Goal: Information Seeking & Learning: Find contact information

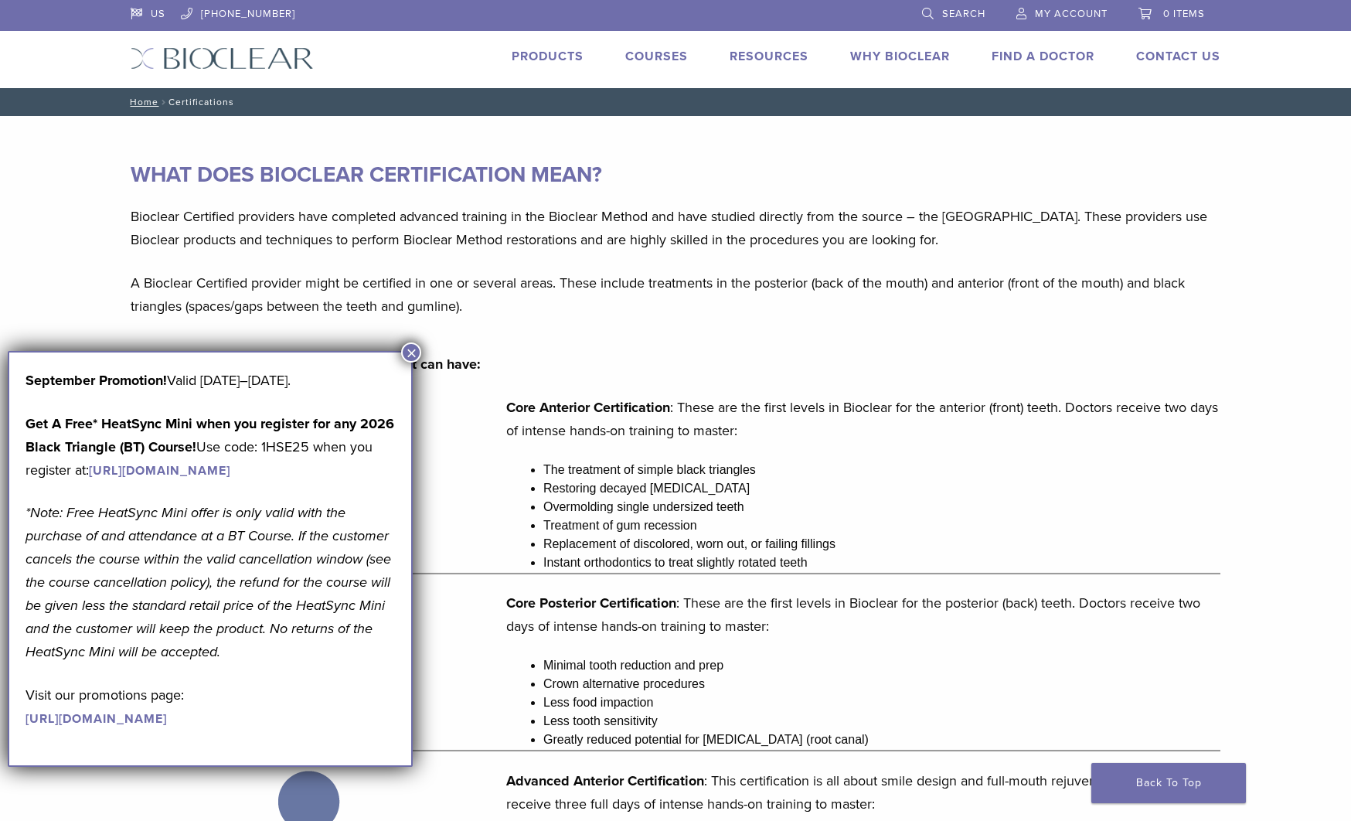
click at [660, 529] on li "Treatment of gum recession" at bounding box center [881, 525] width 677 height 19
click at [417, 352] on button "×" at bounding box center [411, 352] width 20 height 20
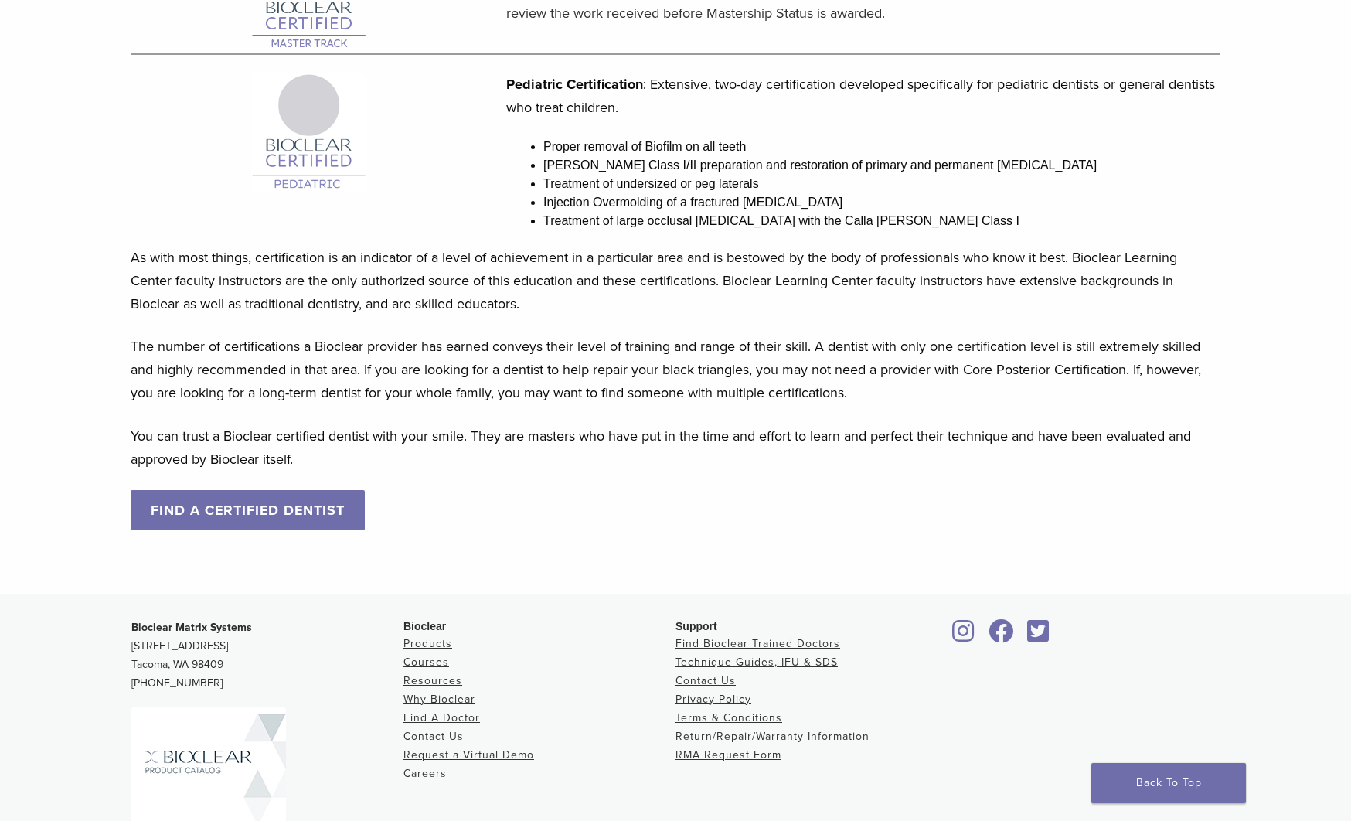
scroll to position [1235, 0]
click at [226, 517] on link "FIND A CERTIFIED DENTIST" at bounding box center [248, 508] width 234 height 40
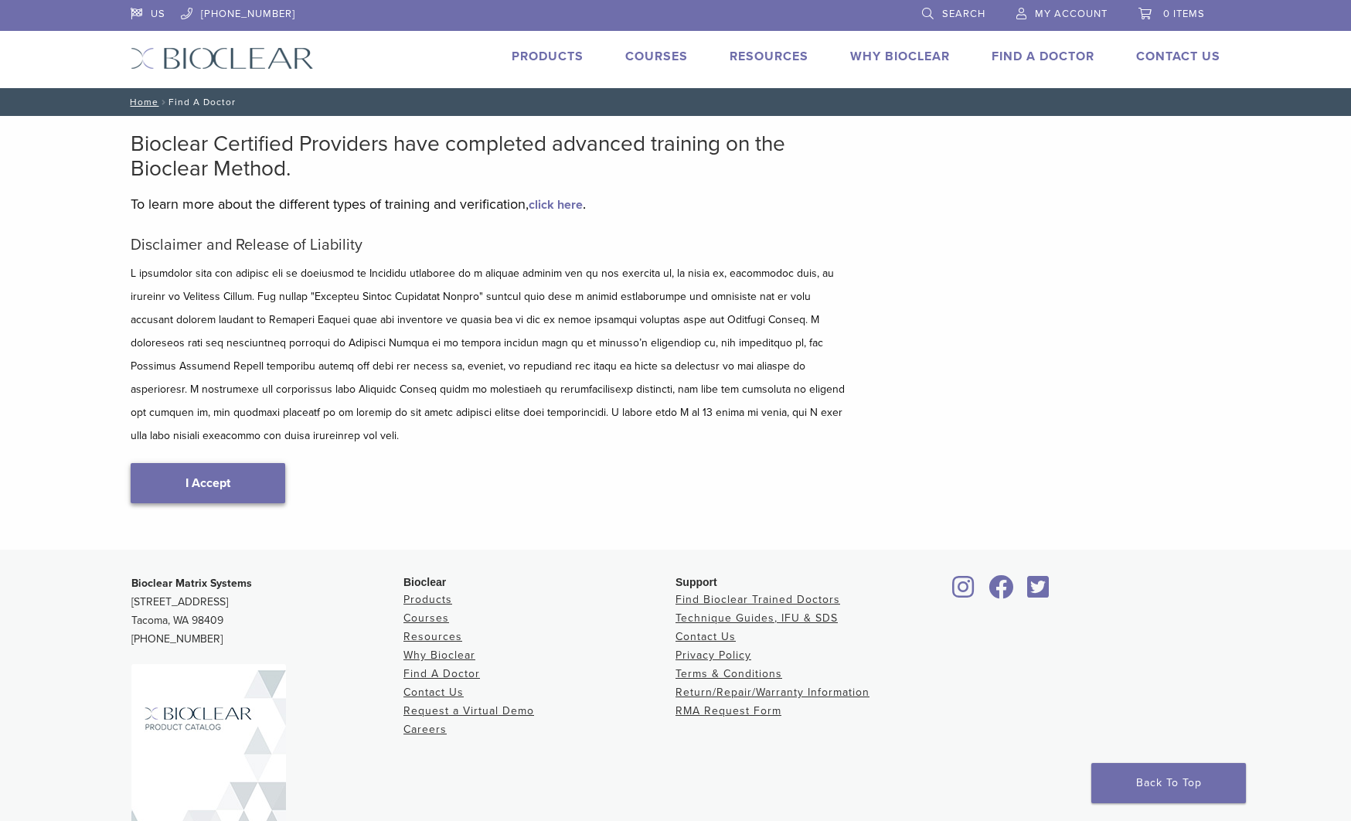
click at [236, 463] on link "I Accept" at bounding box center [208, 483] width 155 height 40
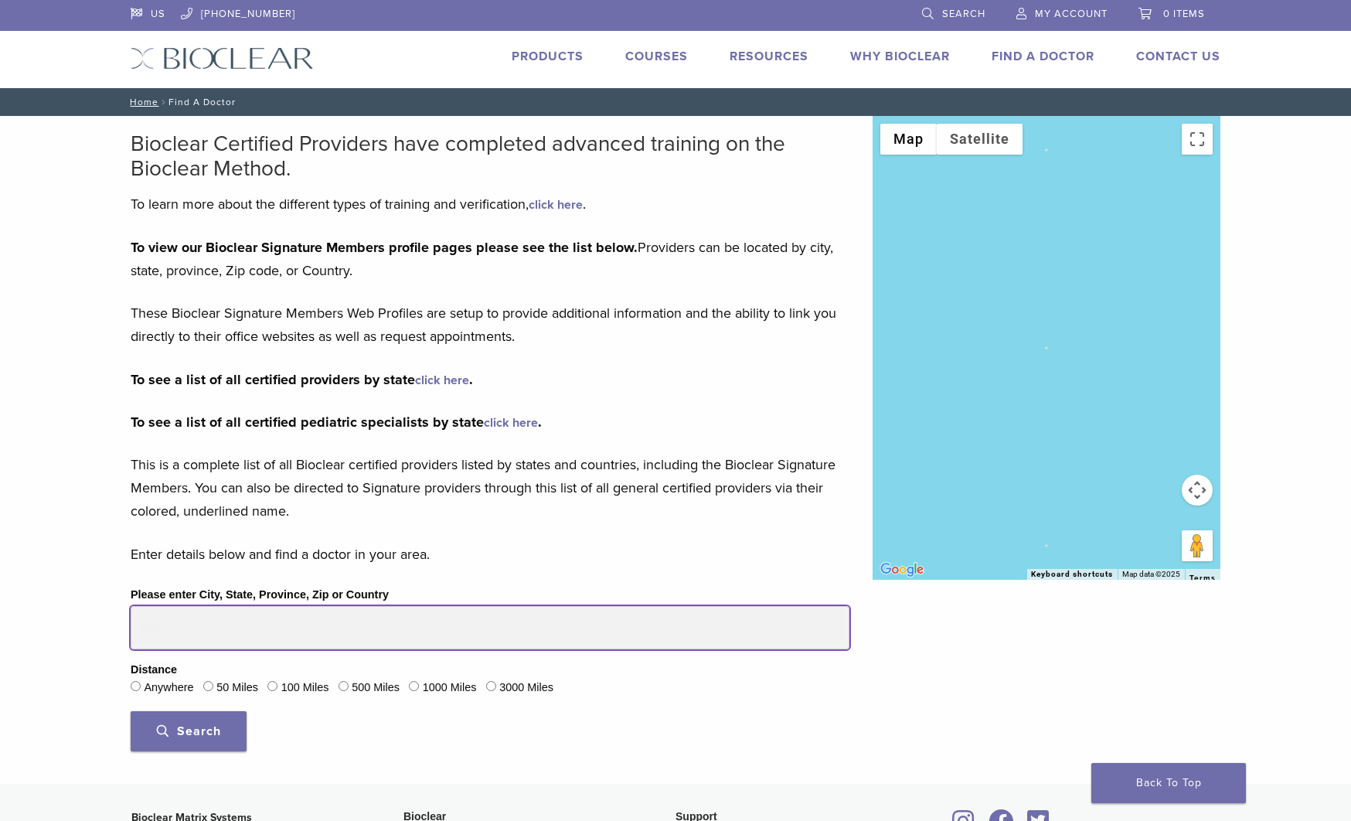
click at [206, 629] on input "Please enter City, State, Province, Zip or Country" at bounding box center [490, 627] width 719 height 43
type input "*****"
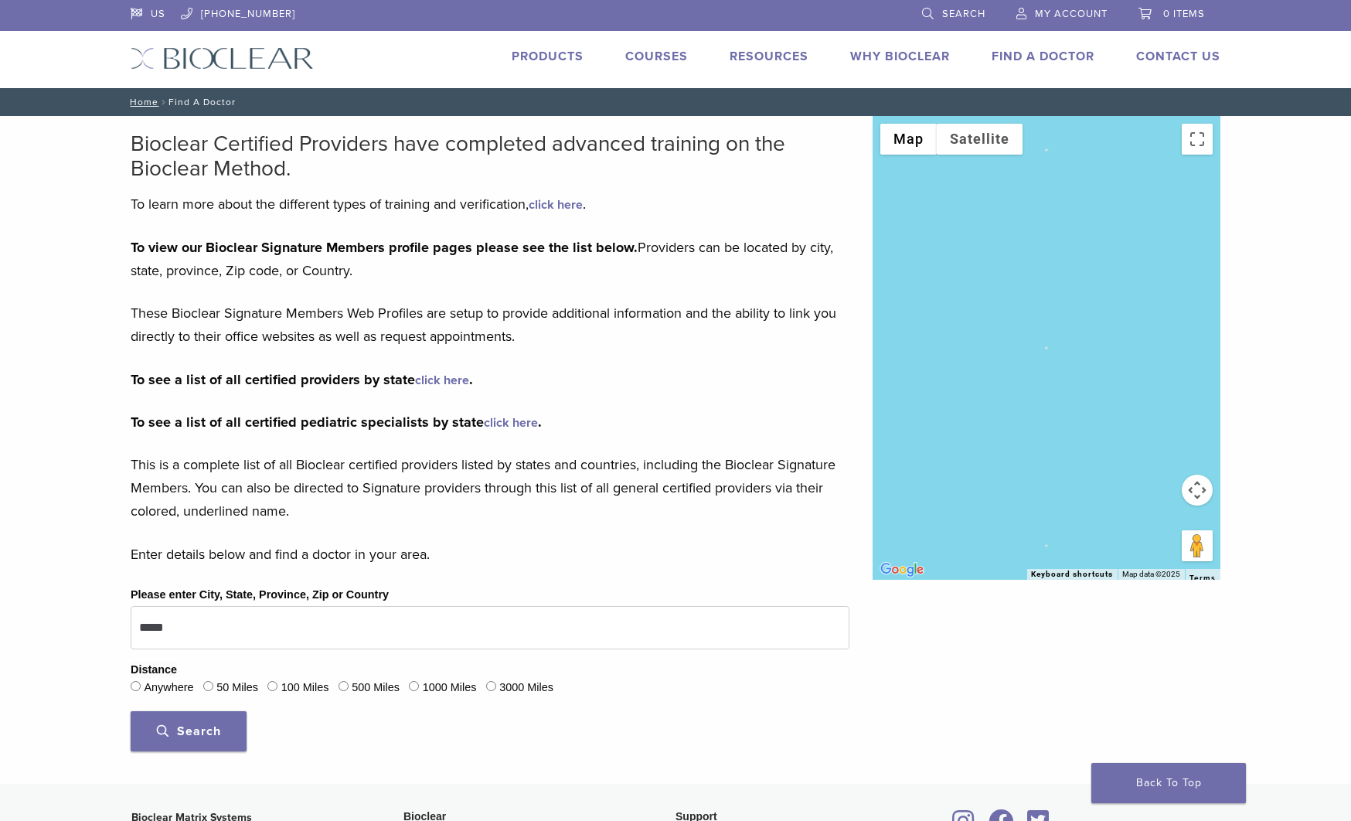
click at [202, 726] on span "Search" at bounding box center [189, 730] width 64 height 15
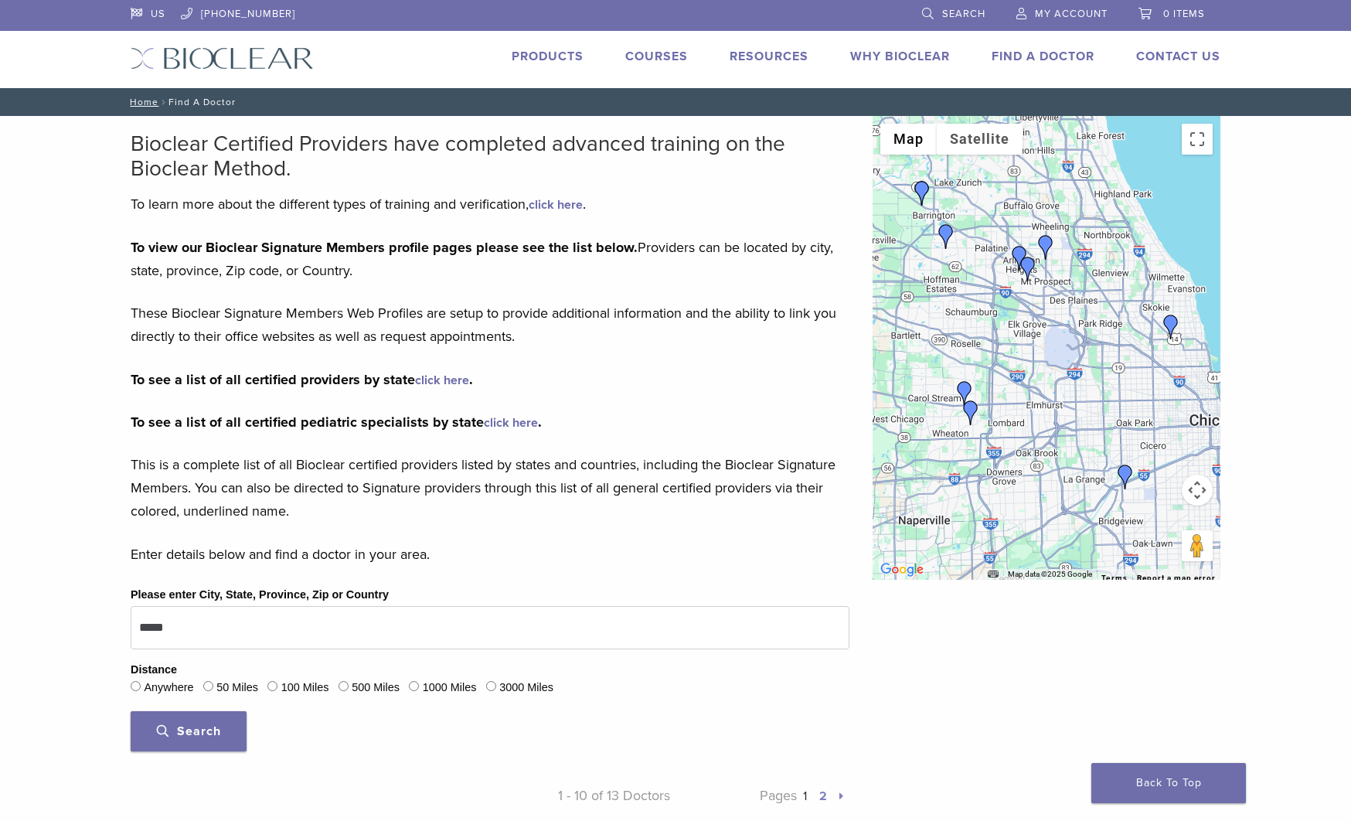
click at [1168, 325] on img "Dr. Mansi Raina" at bounding box center [1170, 326] width 25 height 25
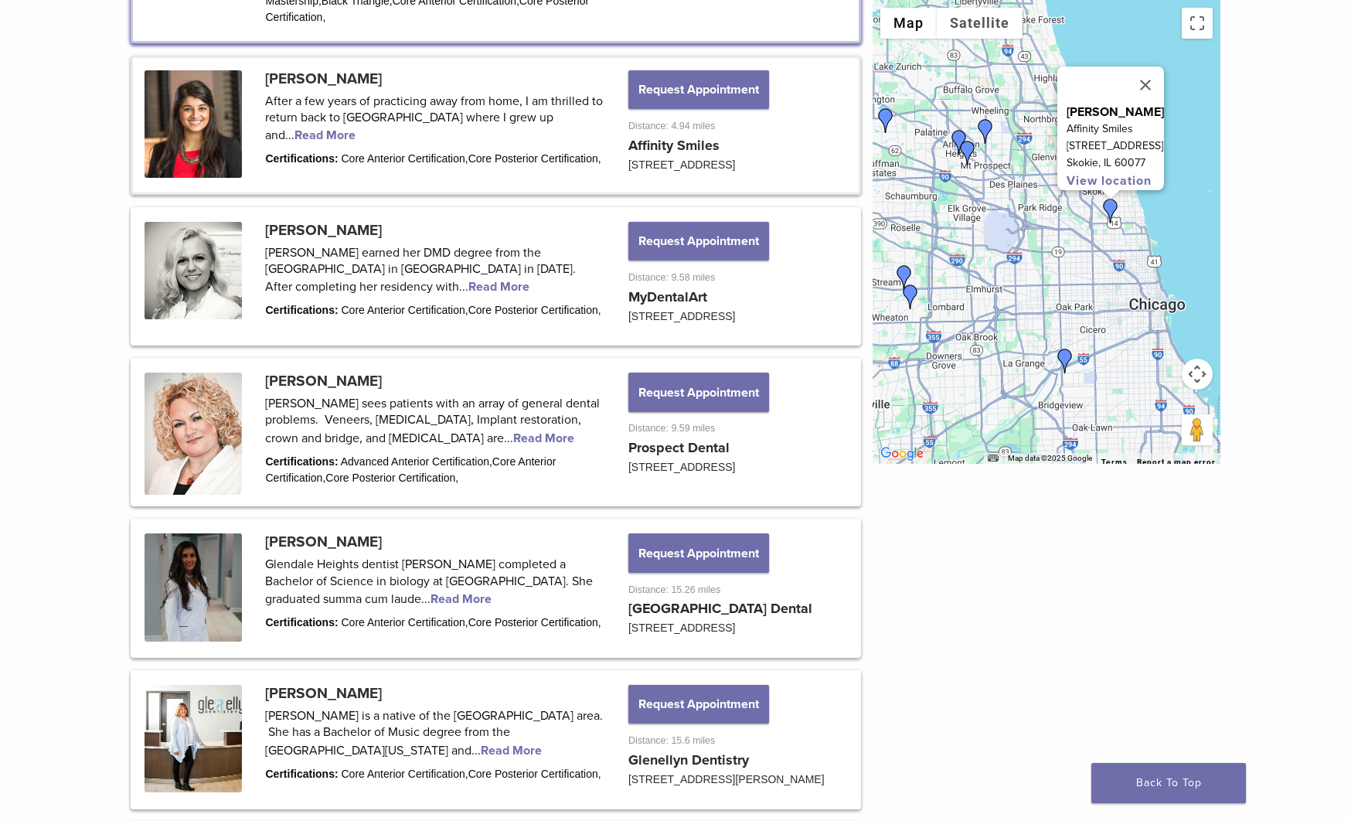
scroll to position [1179, 0]
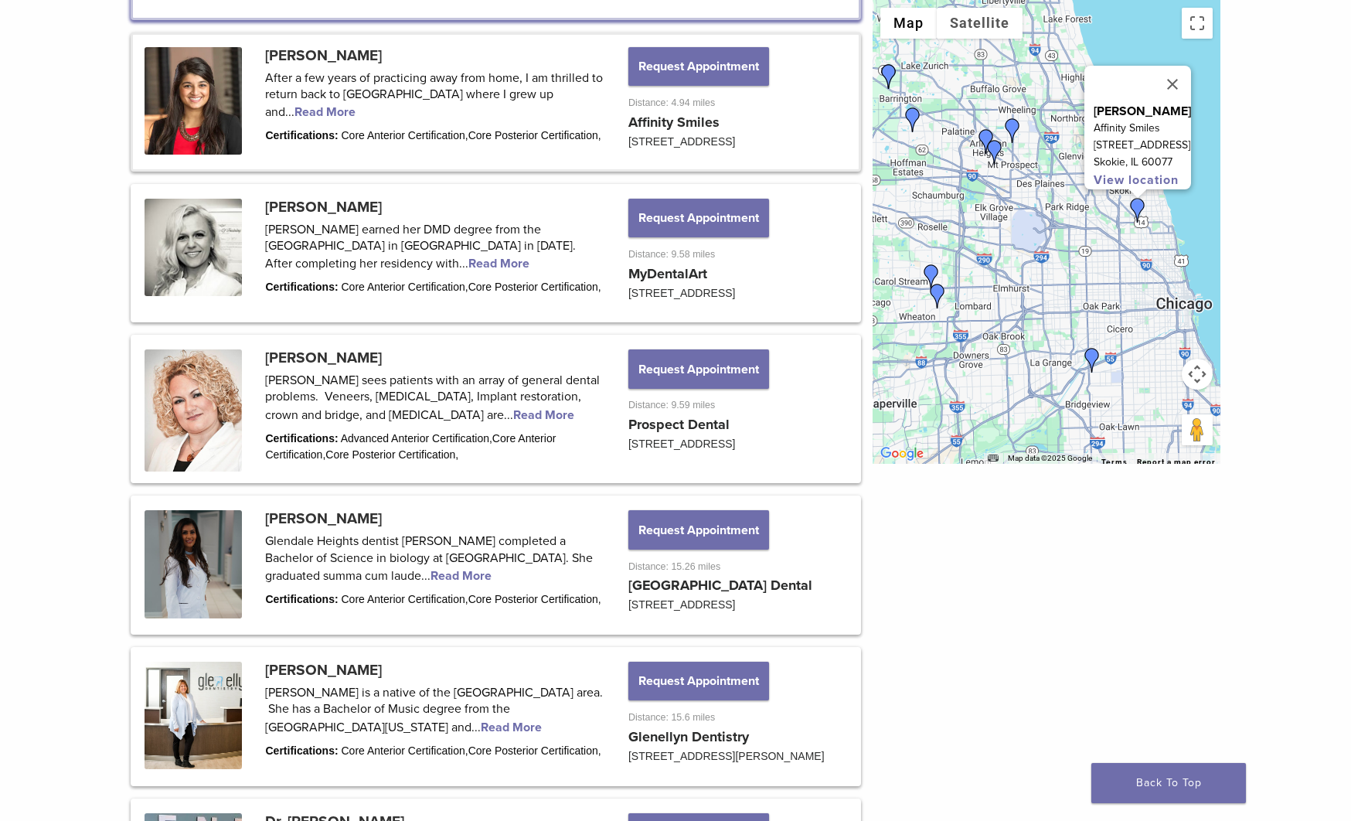
click at [987, 304] on div "[PERSON_NAME] Affinity Smiles [STREET_ADDRESS] View location" at bounding box center [1046, 232] width 348 height 464
click at [937, 294] on img "Dr. Charise Petrelli" at bounding box center [937, 295] width 25 height 25
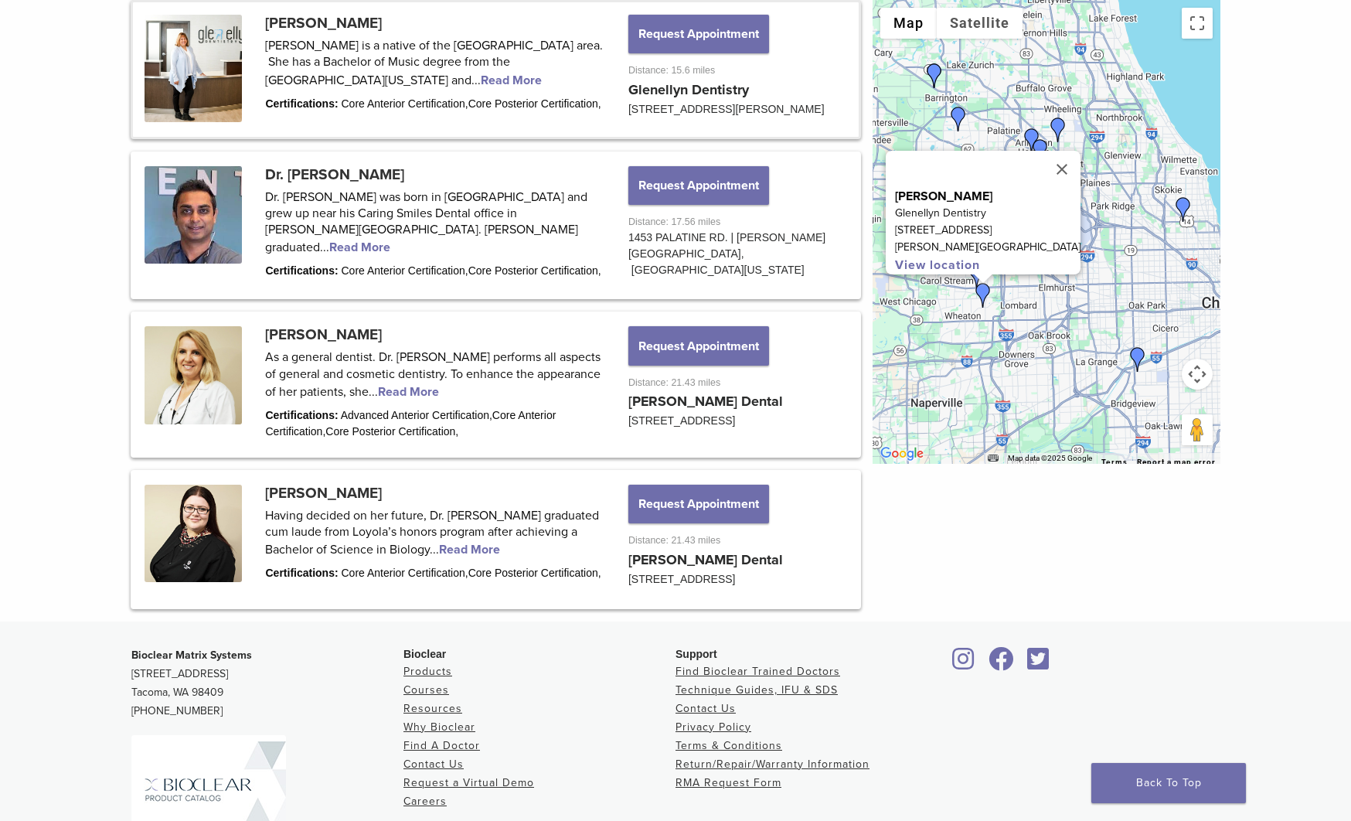
scroll to position [1849, 0]
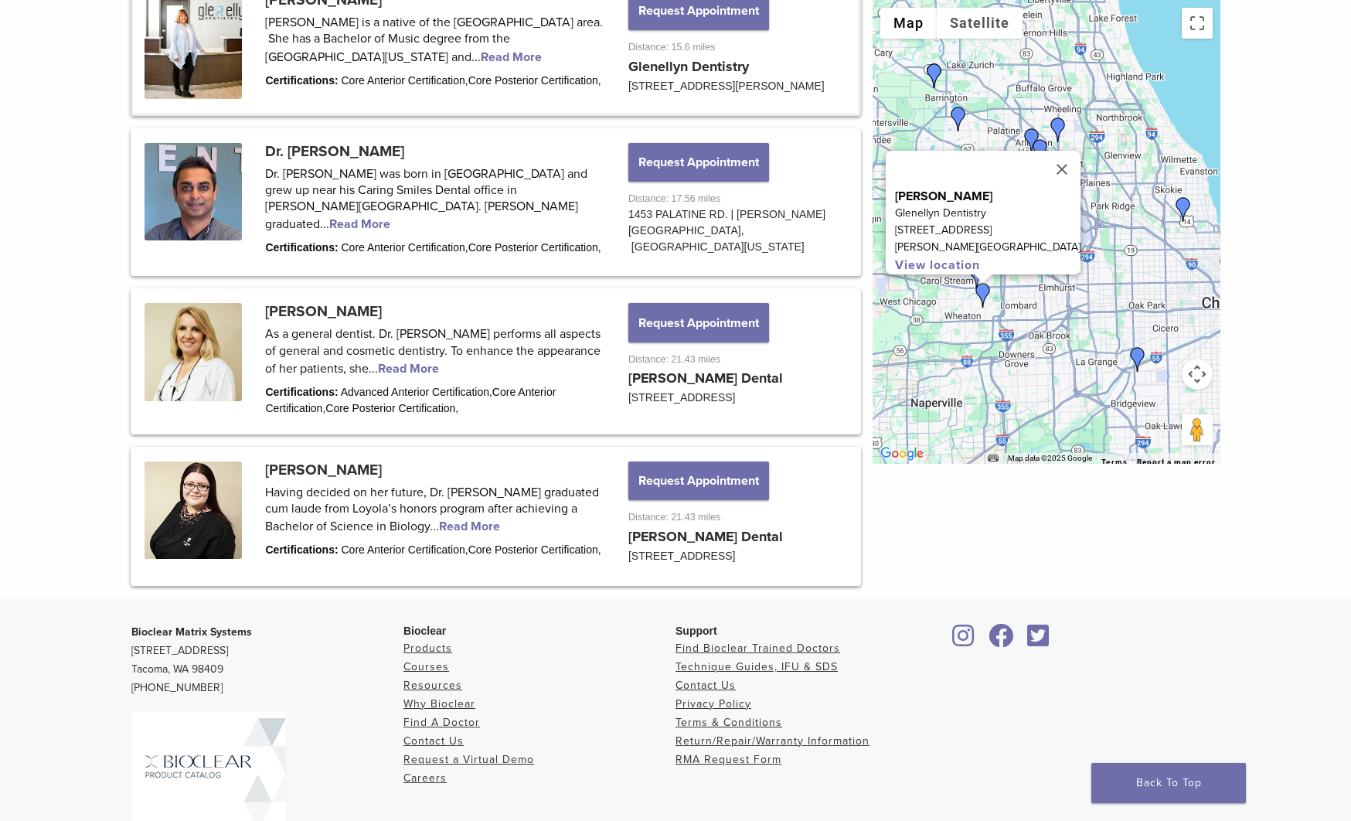
click at [931, 296] on div "To navigate, press the arrow keys. [PERSON_NAME] Glenellyn Dentistry [STREET_AD…" at bounding box center [1046, 232] width 348 height 464
click at [1043, 159] on button "Close" at bounding box center [1061, 169] width 37 height 37
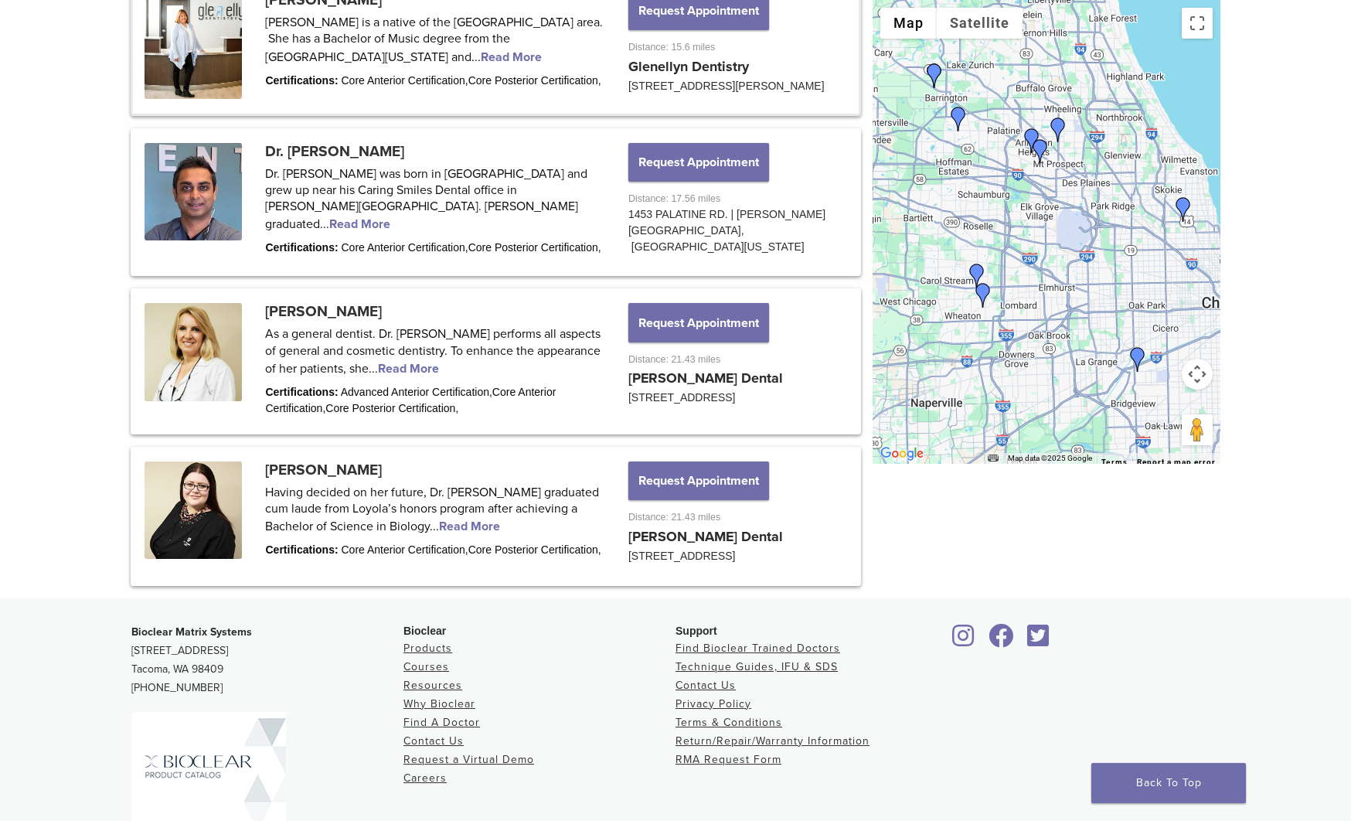
click at [976, 270] on img "Dr. Bhumika Patel" at bounding box center [976, 275] width 25 height 25
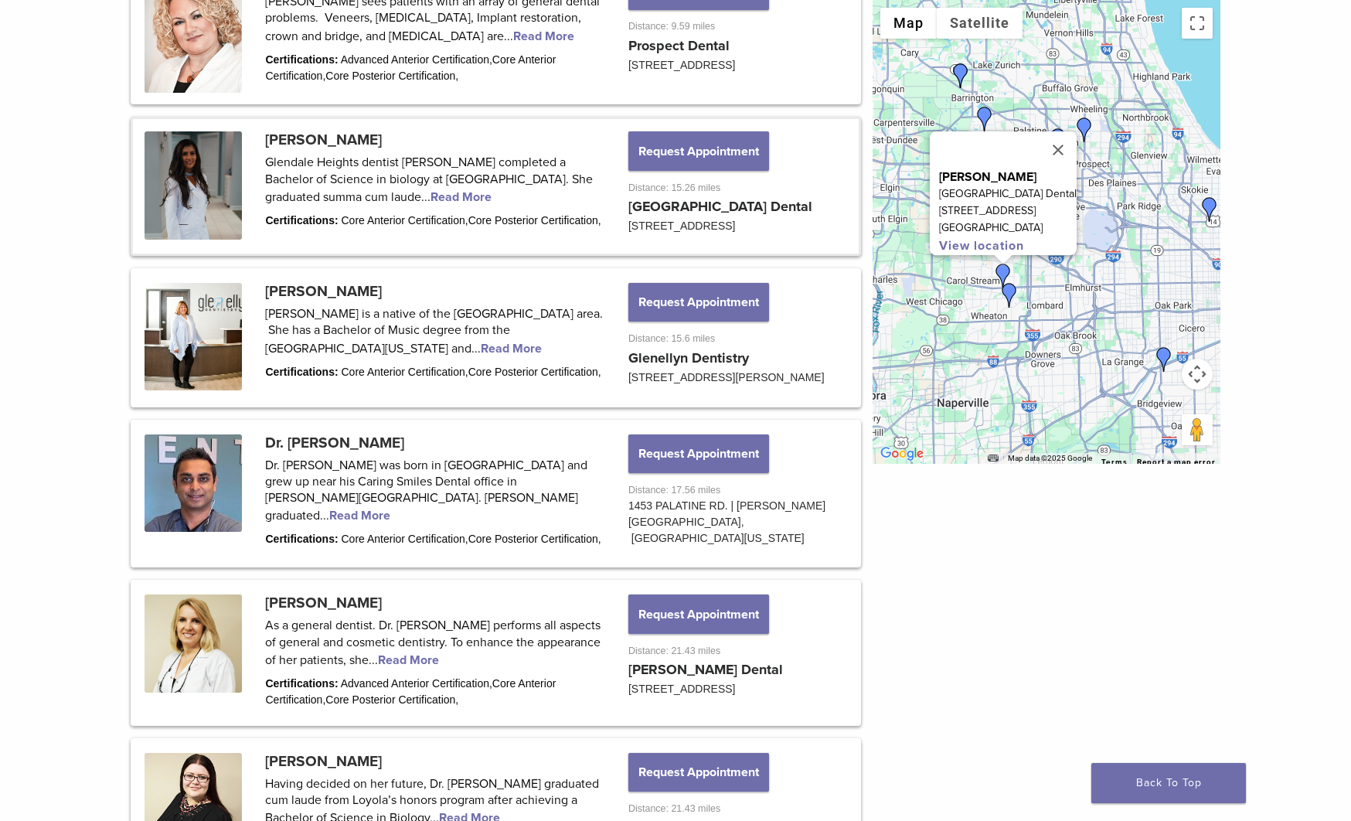
scroll to position [1523, 0]
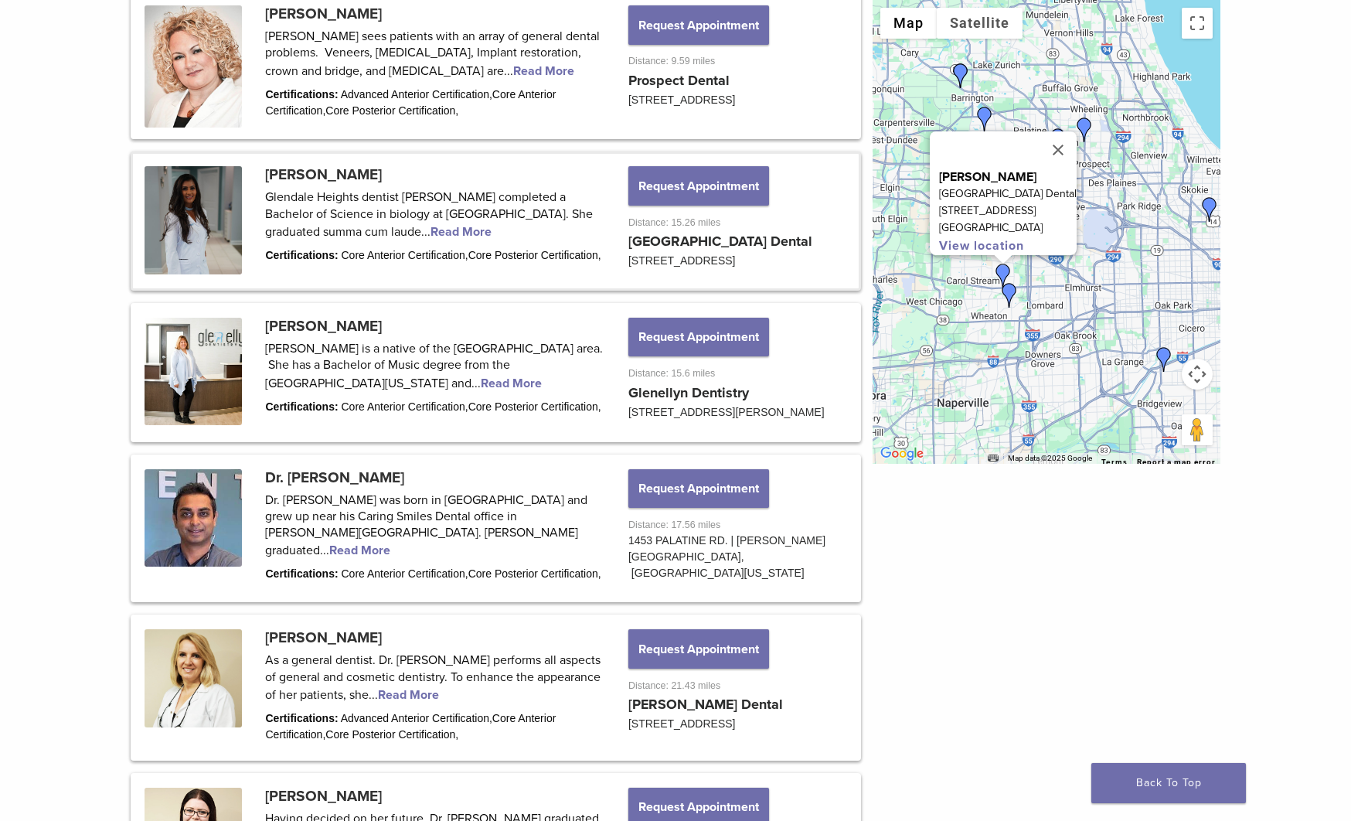
click at [975, 318] on div "To navigate, press the arrow keys. [PERSON_NAME][GEOGRAPHIC_DATA] [GEOGRAPHIC_D…" at bounding box center [1046, 232] width 348 height 464
click at [975, 318] on div "[PERSON_NAME][GEOGRAPHIC_DATA] [GEOGRAPHIC_DATA] [STREET_ADDRESS] View location" at bounding box center [1046, 232] width 348 height 464
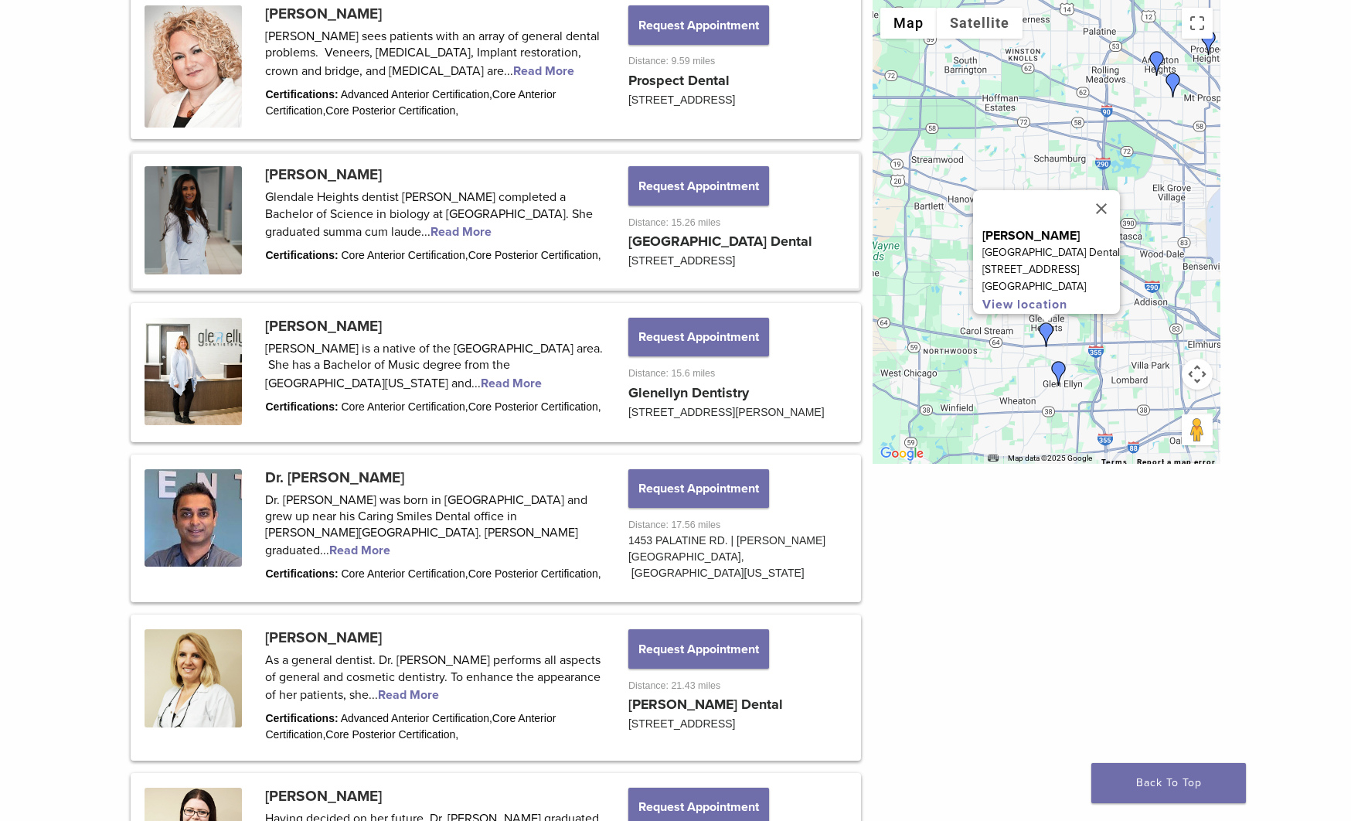
drag, startPoint x: 948, startPoint y: 257, endPoint x: 967, endPoint y: 362, distance: 106.8
click at [969, 372] on div "[PERSON_NAME][GEOGRAPHIC_DATA] [GEOGRAPHIC_DATA] [STREET_ADDRESS] View location" at bounding box center [1046, 232] width 348 height 464
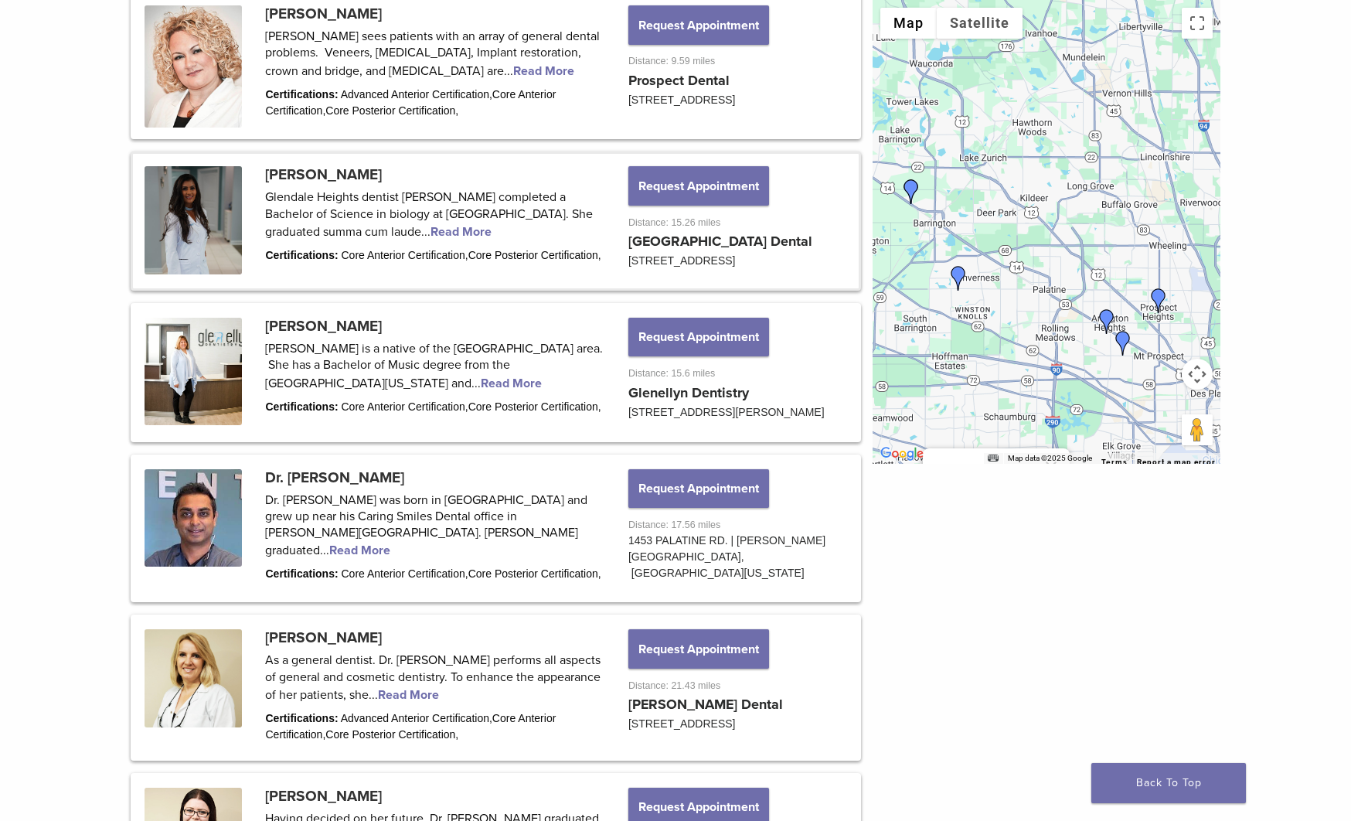
drag, startPoint x: 974, startPoint y: 172, endPoint x: 940, endPoint y: 296, distance: 129.0
click at [931, 334] on div "[PERSON_NAME][GEOGRAPHIC_DATA] [GEOGRAPHIC_DATA] [STREET_ADDRESS] View location" at bounding box center [1046, 232] width 348 height 464
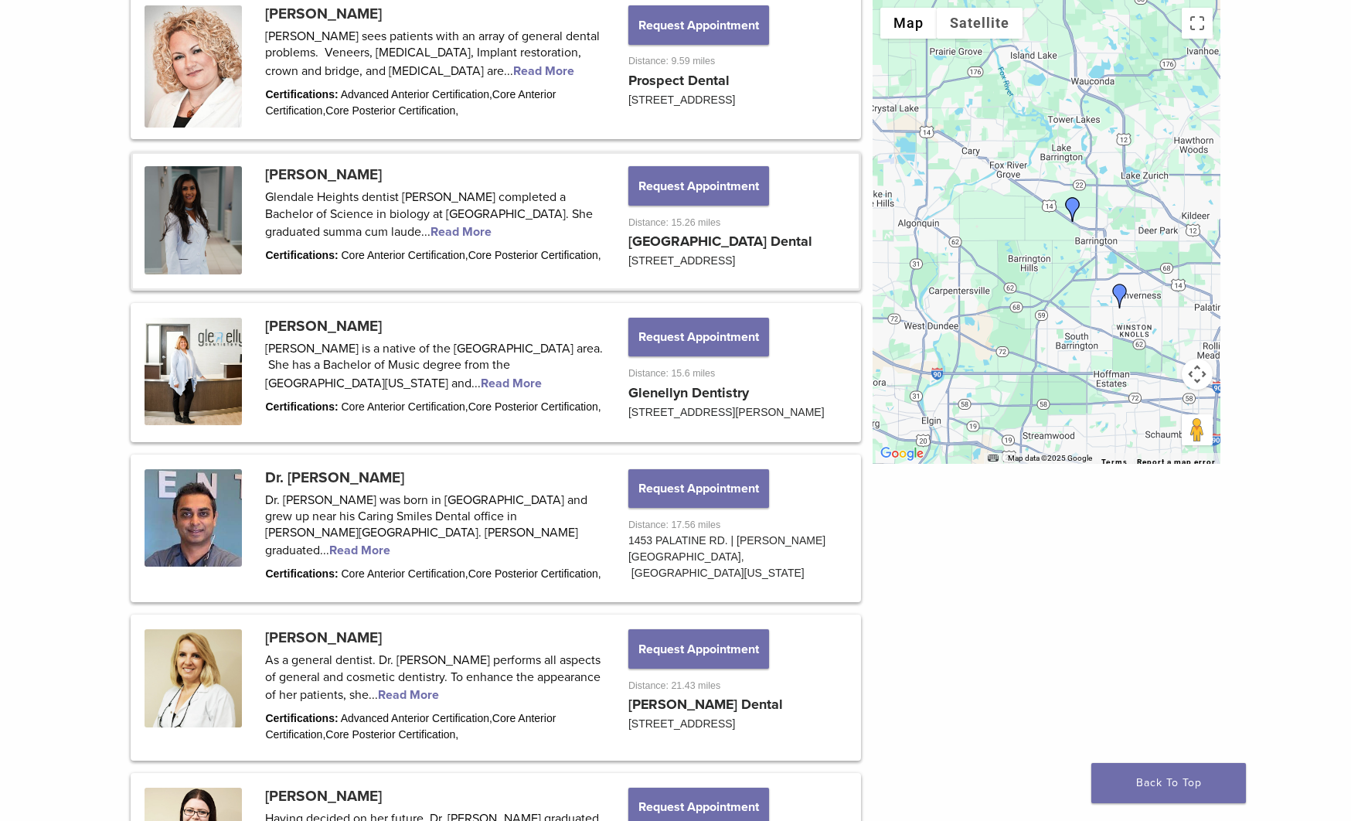
drag, startPoint x: 921, startPoint y: 216, endPoint x: 997, endPoint y: 236, distance: 78.3
click at [1074, 246] on div "[PERSON_NAME][GEOGRAPHIC_DATA] [GEOGRAPHIC_DATA] [STREET_ADDRESS] View location" at bounding box center [1046, 232] width 348 height 464
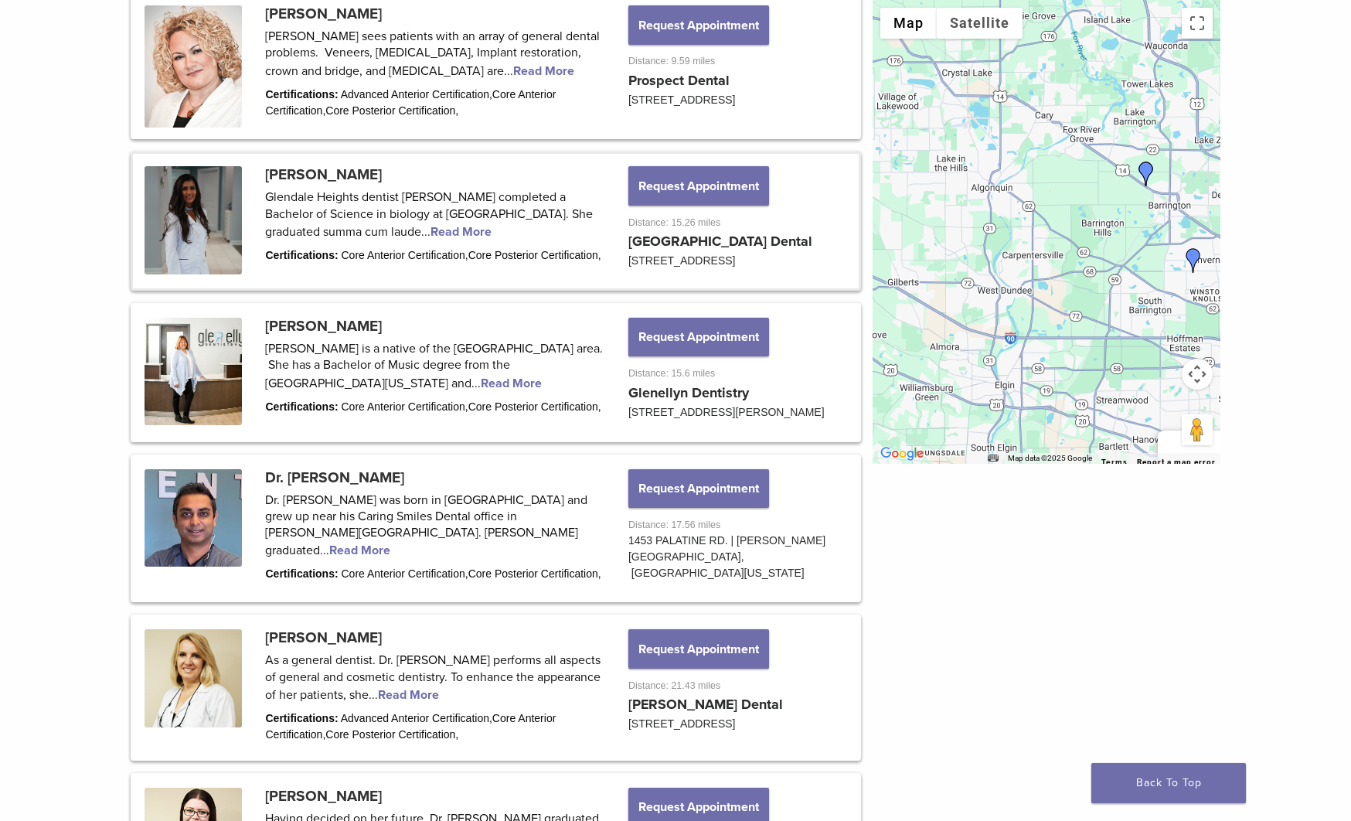
drag, startPoint x: 1044, startPoint y: 281, endPoint x: 1051, endPoint y: 207, distance: 74.5
click at [1051, 207] on div "[PERSON_NAME][GEOGRAPHIC_DATA] [GEOGRAPHIC_DATA] [STREET_ADDRESS] View location" at bounding box center [1046, 232] width 348 height 464
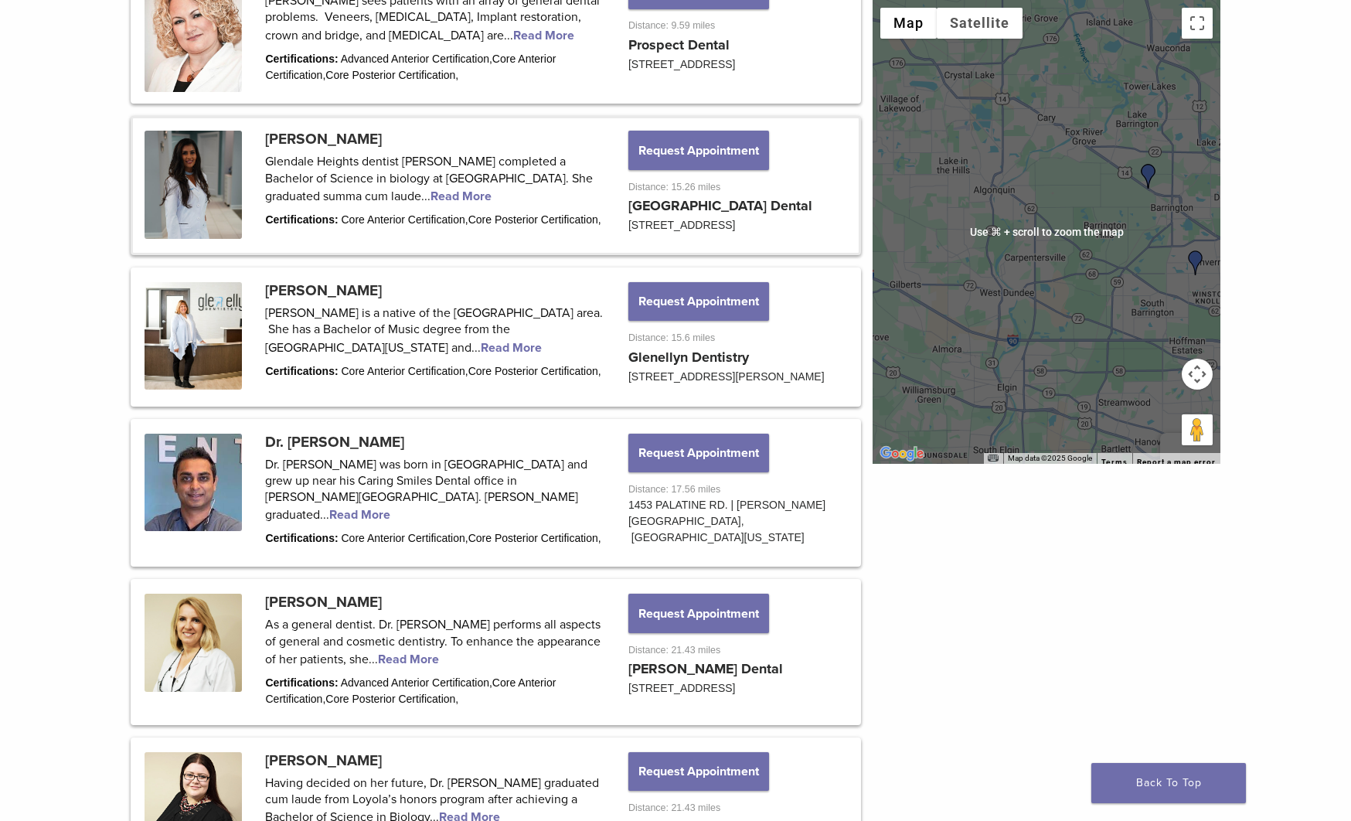
scroll to position [1558, 0]
click at [1044, 229] on div "[PERSON_NAME][GEOGRAPHIC_DATA] [GEOGRAPHIC_DATA] [STREET_ADDRESS] View location" at bounding box center [1046, 232] width 348 height 464
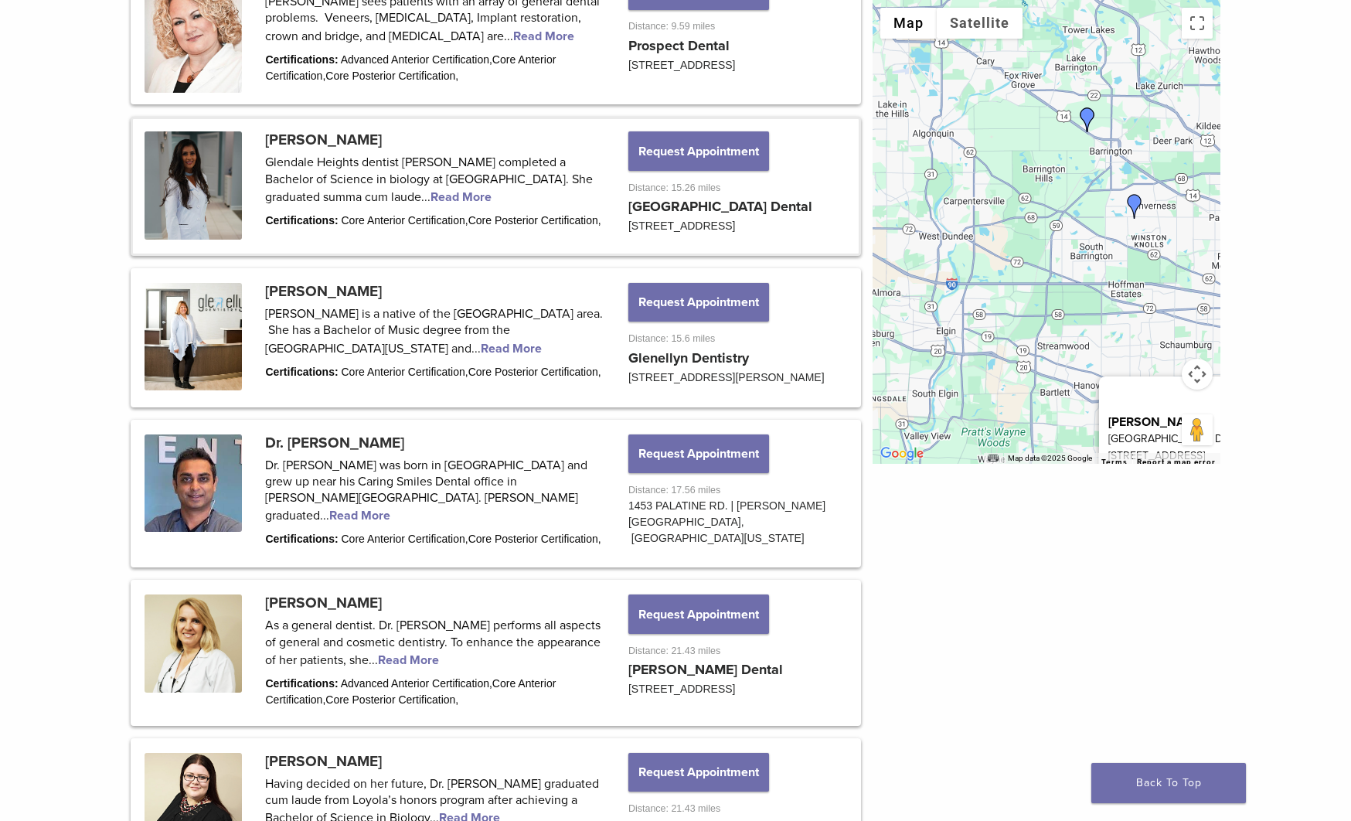
click at [1023, 151] on div "[PERSON_NAME][GEOGRAPHIC_DATA] [GEOGRAPHIC_DATA] [STREET_ADDRESS] View location" at bounding box center [1046, 232] width 348 height 464
click at [1133, 202] on img "Dr. Ankur Patel" at bounding box center [1133, 208] width 25 height 25
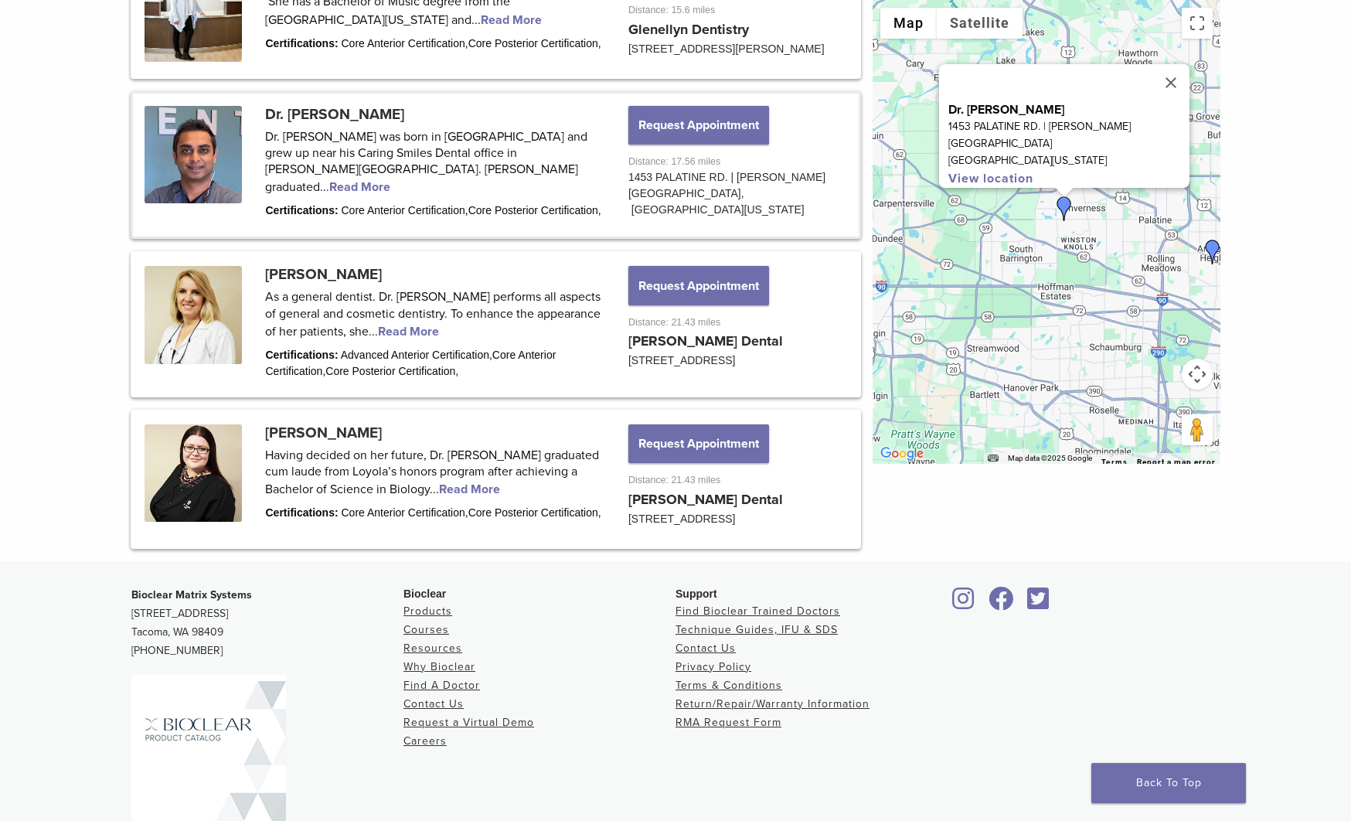
scroll to position [2017, 0]
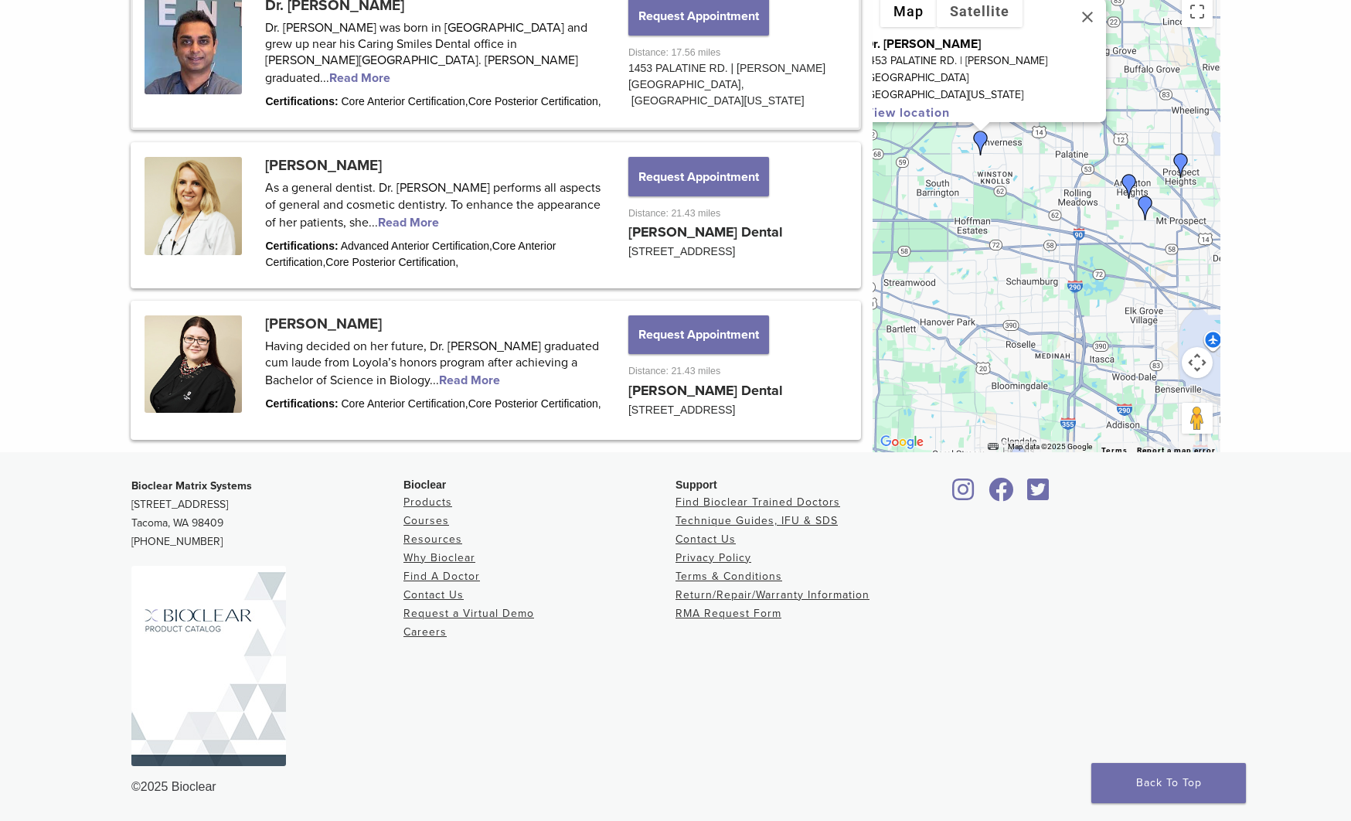
drag, startPoint x: 1132, startPoint y: 232, endPoint x: 1048, endPoint y: 185, distance: 96.1
click at [1048, 178] on div "Dr. [PERSON_NAME] [STREET_ADDRESS] | [PERSON_NAME][GEOGRAPHIC_DATA], [US_STATE]…" at bounding box center [1046, 220] width 348 height 464
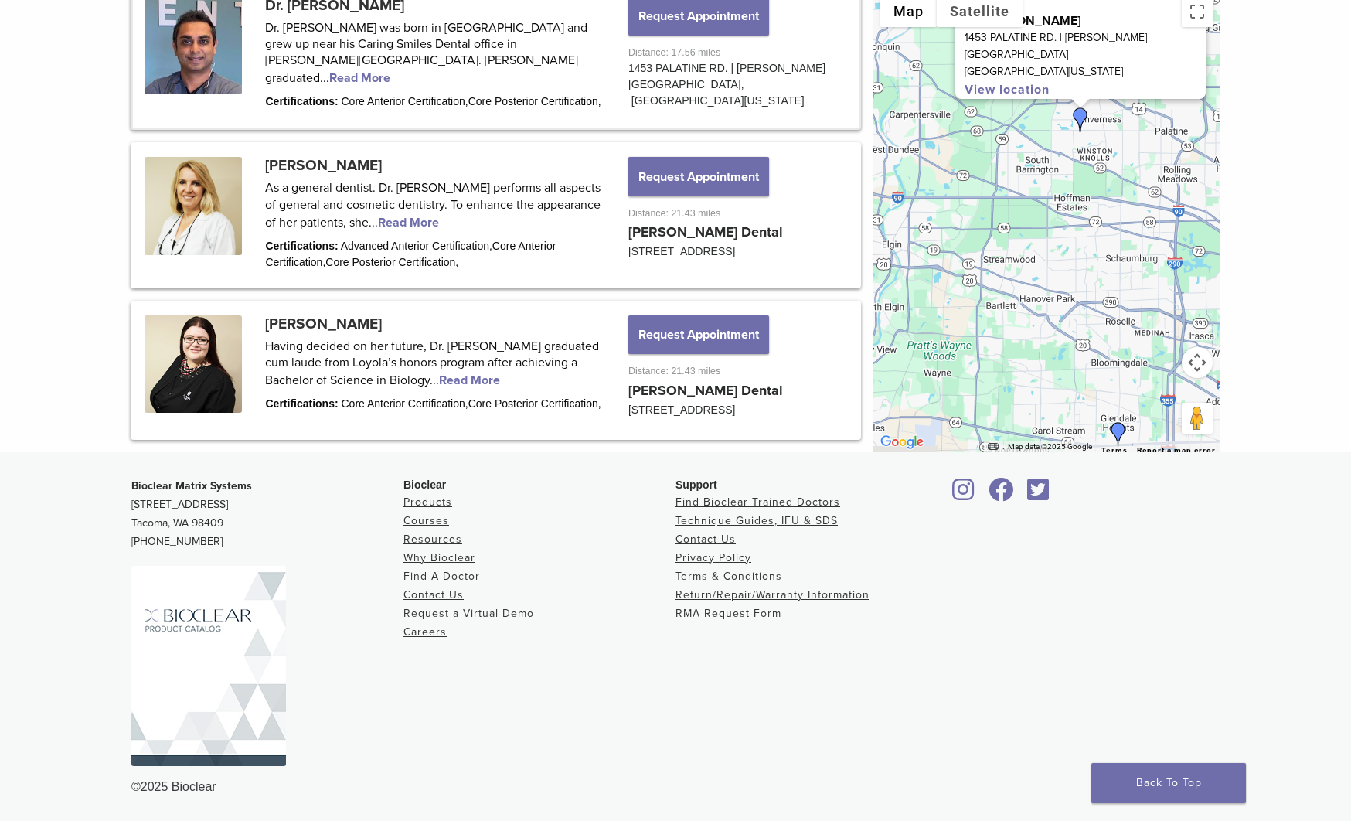
drag, startPoint x: 1039, startPoint y: 242, endPoint x: 1091, endPoint y: 226, distance: 54.3
click at [1130, 222] on div "Dr. [PERSON_NAME] [STREET_ADDRESS] | [PERSON_NAME][GEOGRAPHIC_DATA], [US_STATE]…" at bounding box center [1046, 220] width 348 height 464
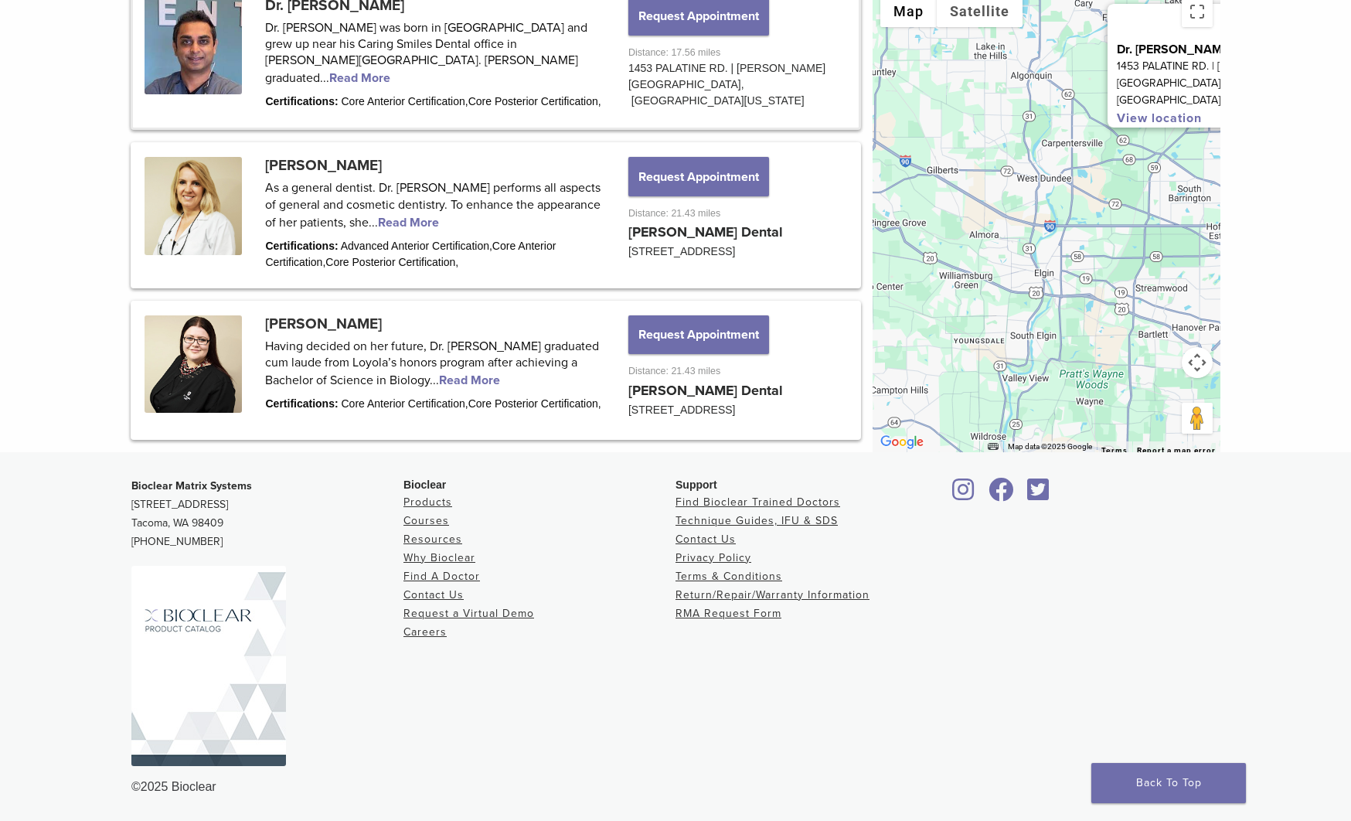
drag, startPoint x: 976, startPoint y: 230, endPoint x: 1082, endPoint y: 248, distance: 107.3
click at [1101, 256] on div "Dr. [PERSON_NAME] [STREET_ADDRESS] | [PERSON_NAME][GEOGRAPHIC_DATA], [US_STATE]…" at bounding box center [1046, 220] width 348 height 464
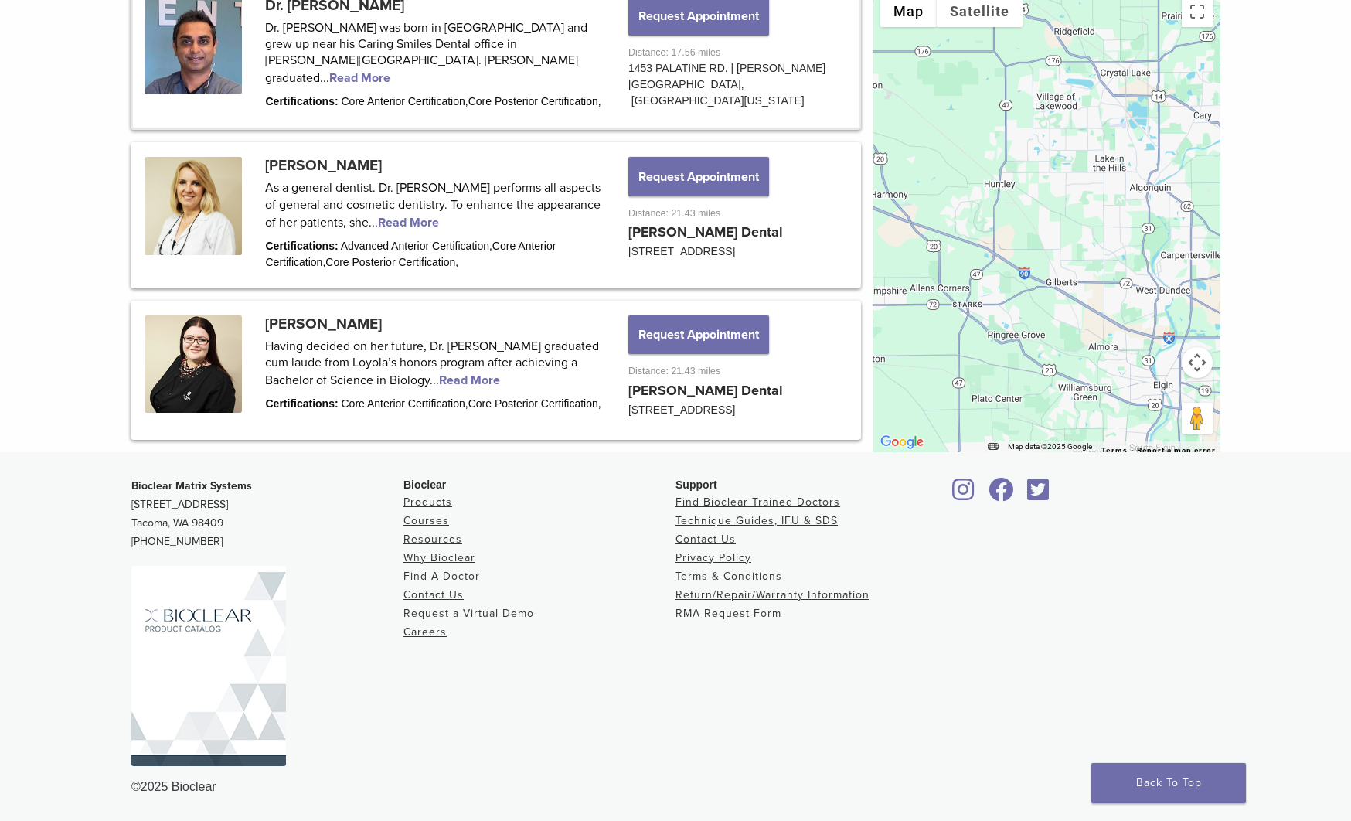
drag, startPoint x: 957, startPoint y: 189, endPoint x: 1076, endPoint y: 299, distance: 161.3
click at [1077, 301] on div "Dr. [PERSON_NAME] [STREET_ADDRESS] | [PERSON_NAME][GEOGRAPHIC_DATA], [US_STATE]…" at bounding box center [1046, 220] width 348 height 464
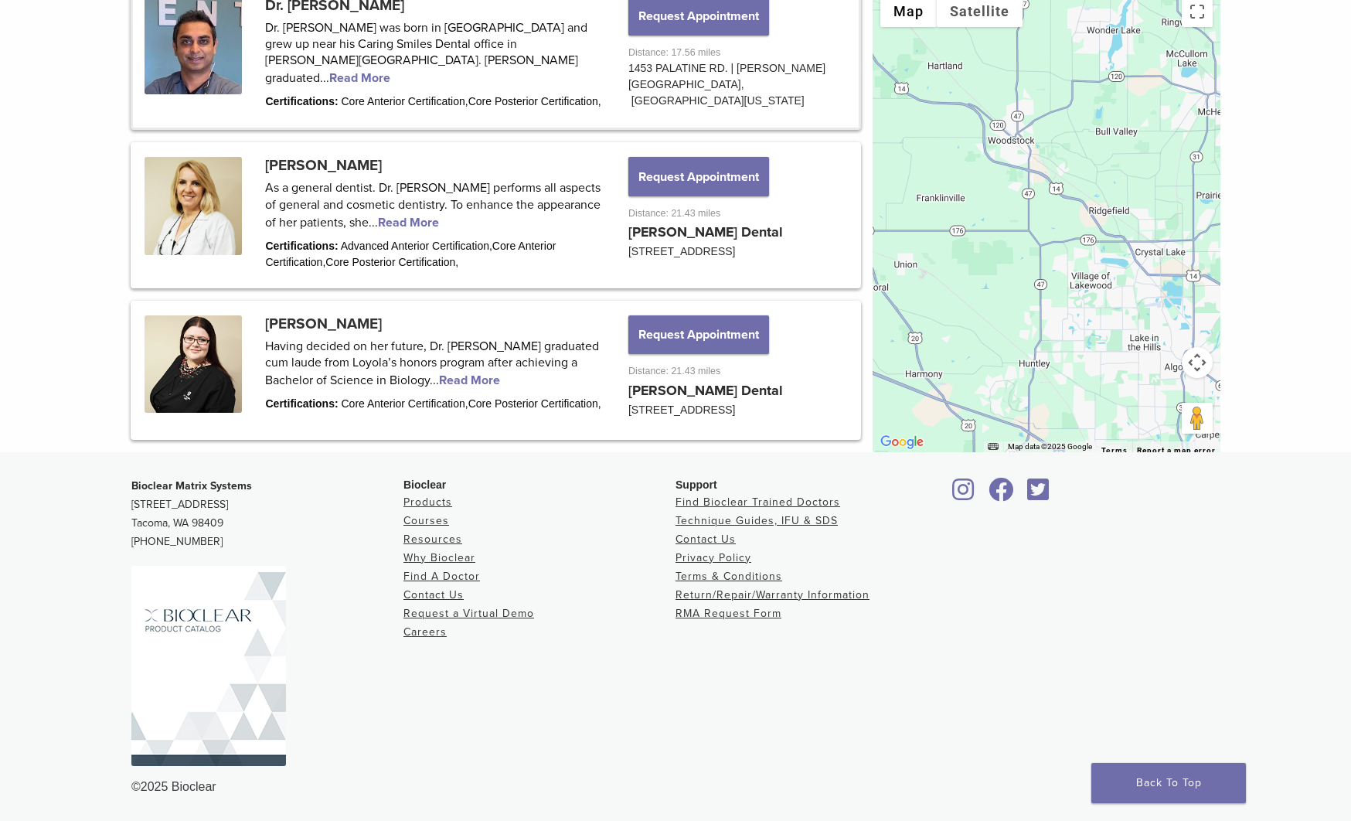
drag, startPoint x: 1020, startPoint y: 146, endPoint x: 1055, endPoint y: 291, distance: 148.6
click at [1055, 294] on div "Dr. [PERSON_NAME] [STREET_ADDRESS] | [PERSON_NAME][GEOGRAPHIC_DATA], [US_STATE]…" at bounding box center [1046, 220] width 348 height 464
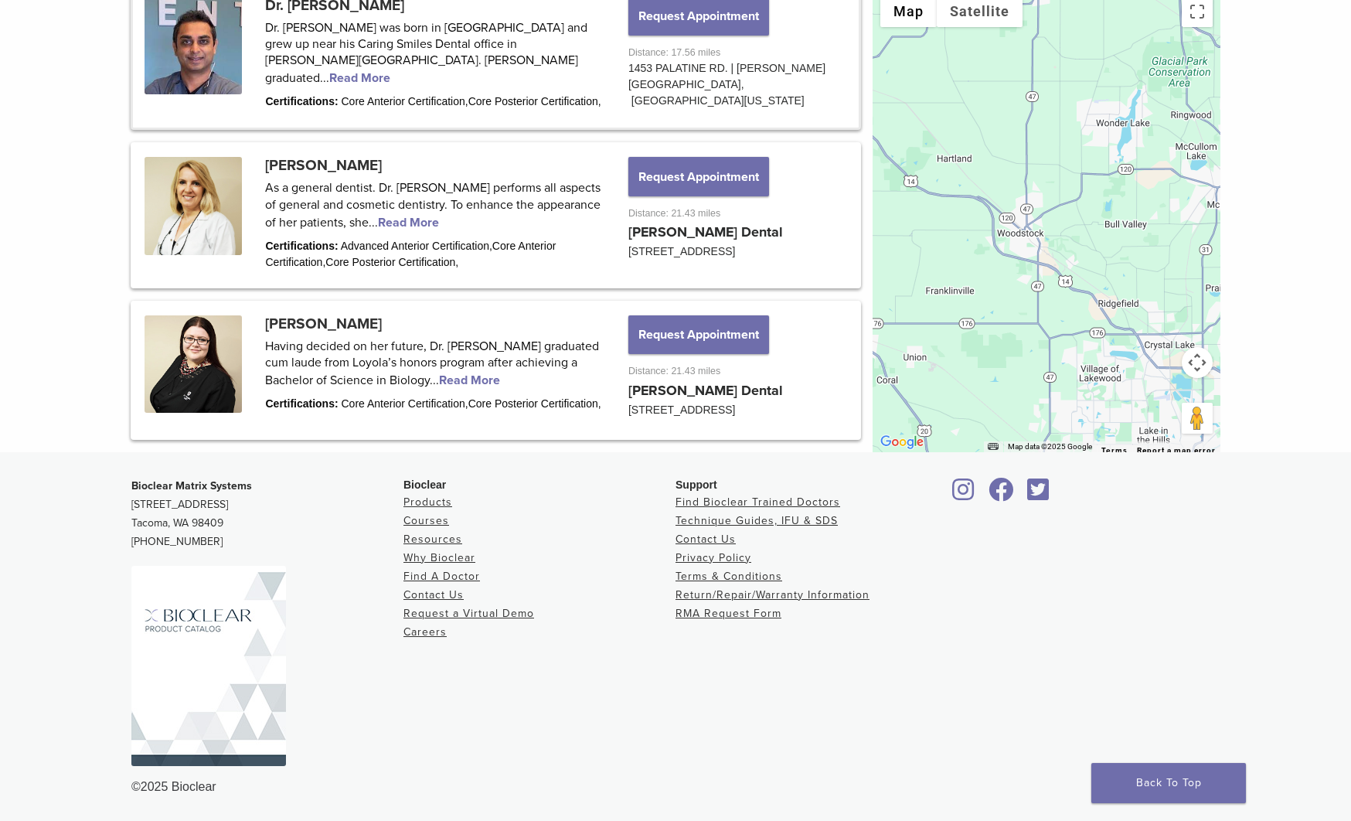
drag, startPoint x: 996, startPoint y: 214, endPoint x: 1020, endPoint y: 229, distance: 28.5
click at [1007, 287] on div "Dr. [PERSON_NAME] [STREET_ADDRESS] | [PERSON_NAME][GEOGRAPHIC_DATA], [US_STATE]…" at bounding box center [1046, 220] width 348 height 464
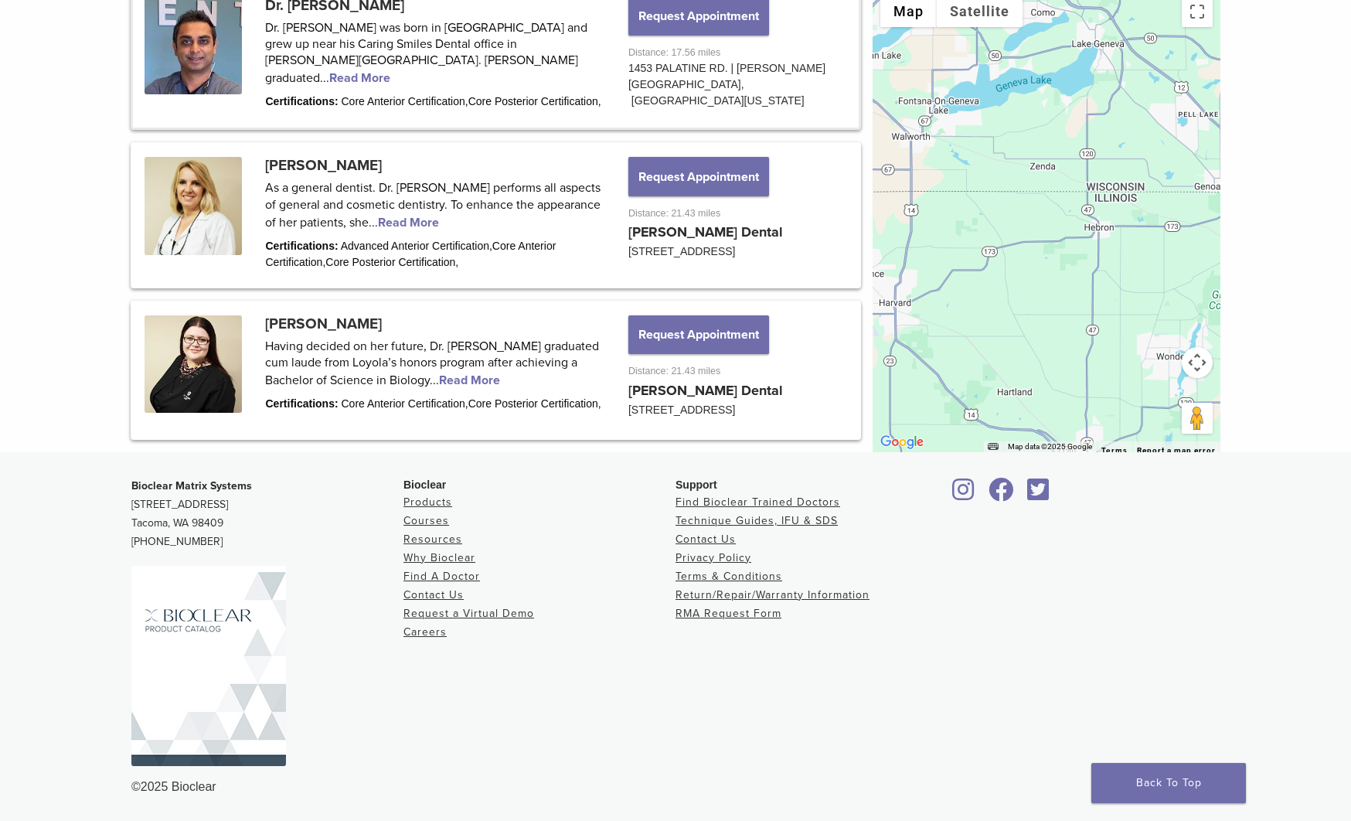
drag, startPoint x: 1048, startPoint y: 288, endPoint x: 1081, endPoint y: 368, distance: 86.2
click at [1081, 368] on div "Dr. [PERSON_NAME] [STREET_ADDRESS] | [PERSON_NAME][GEOGRAPHIC_DATA], [US_STATE]…" at bounding box center [1046, 220] width 348 height 464
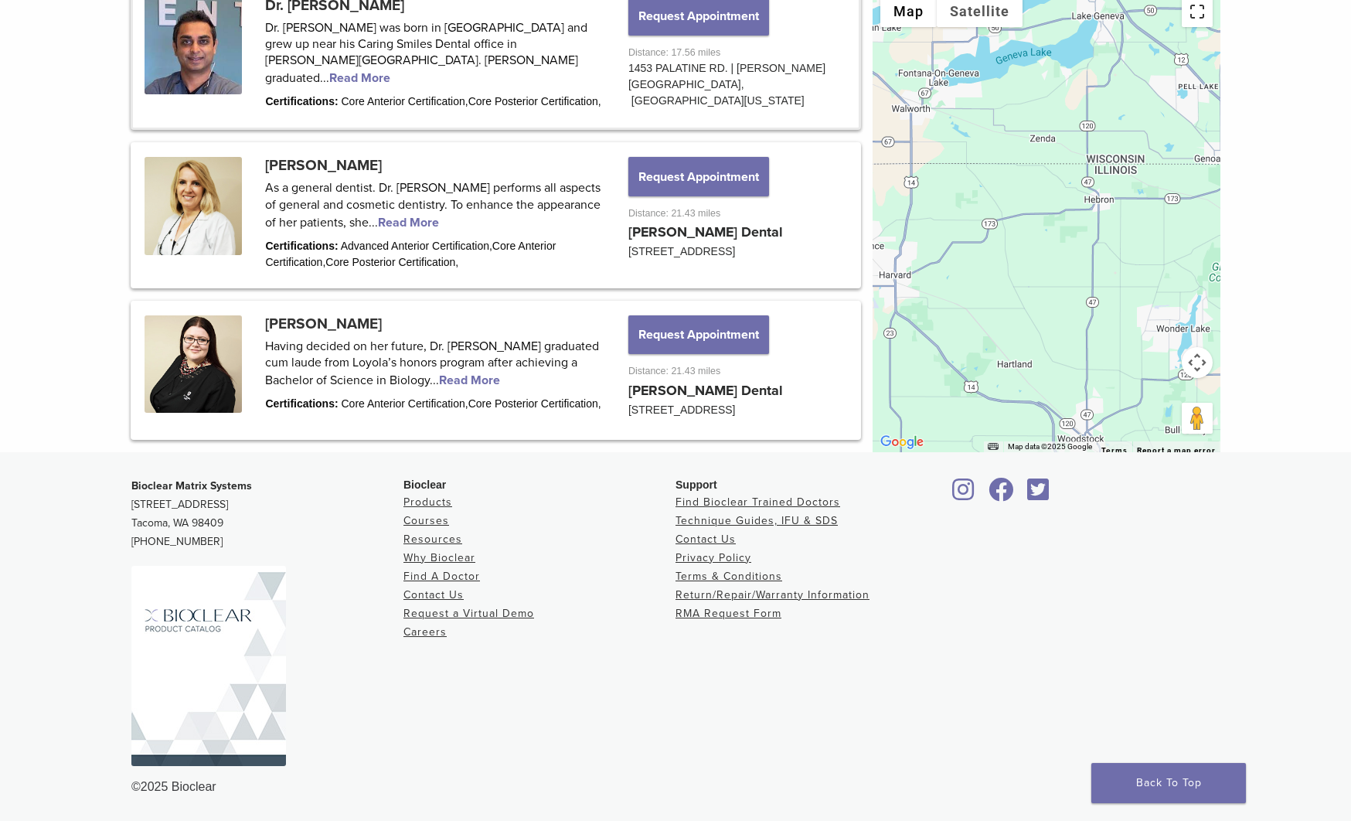
click at [1200, 27] on button "Toggle fullscreen view" at bounding box center [1196, 11] width 31 height 31
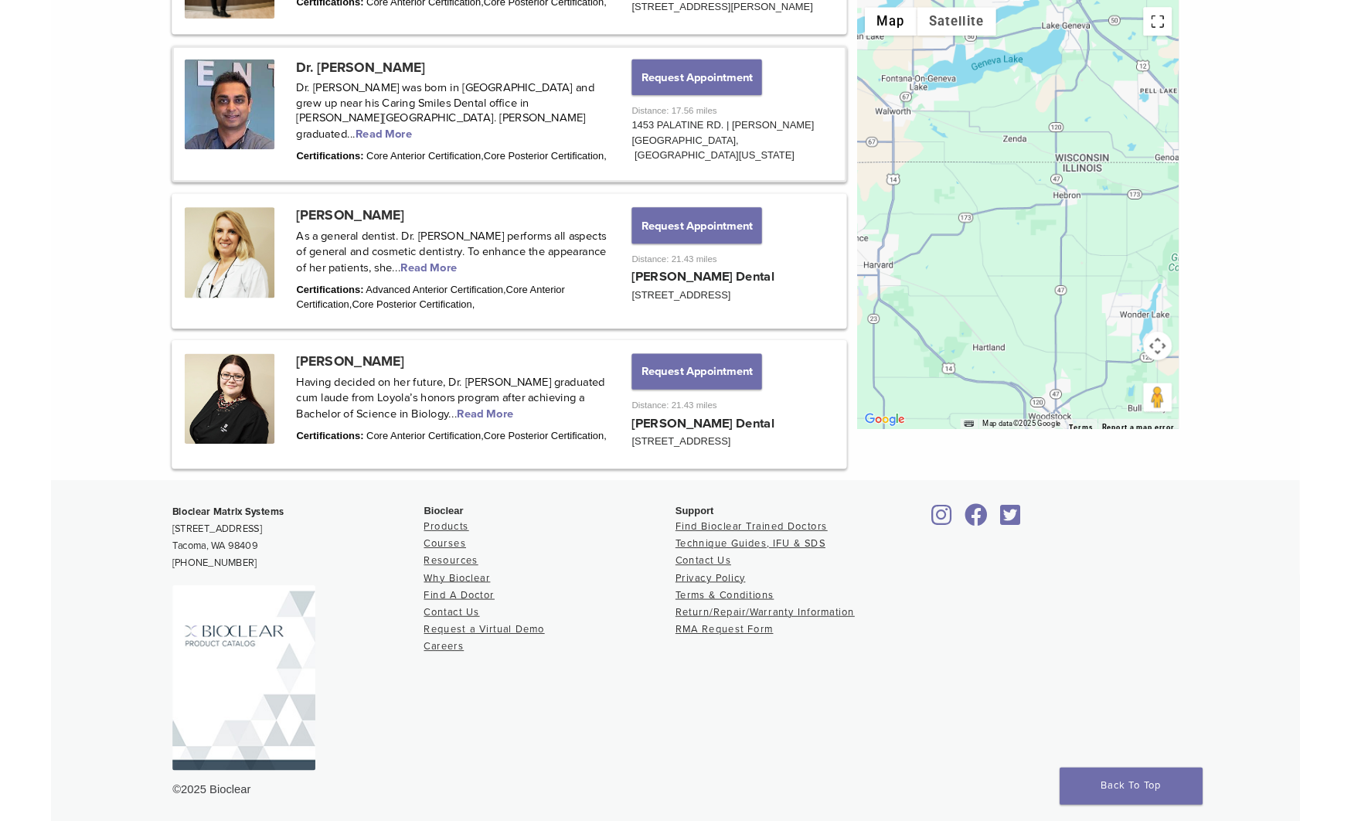
scroll to position [1905, 0]
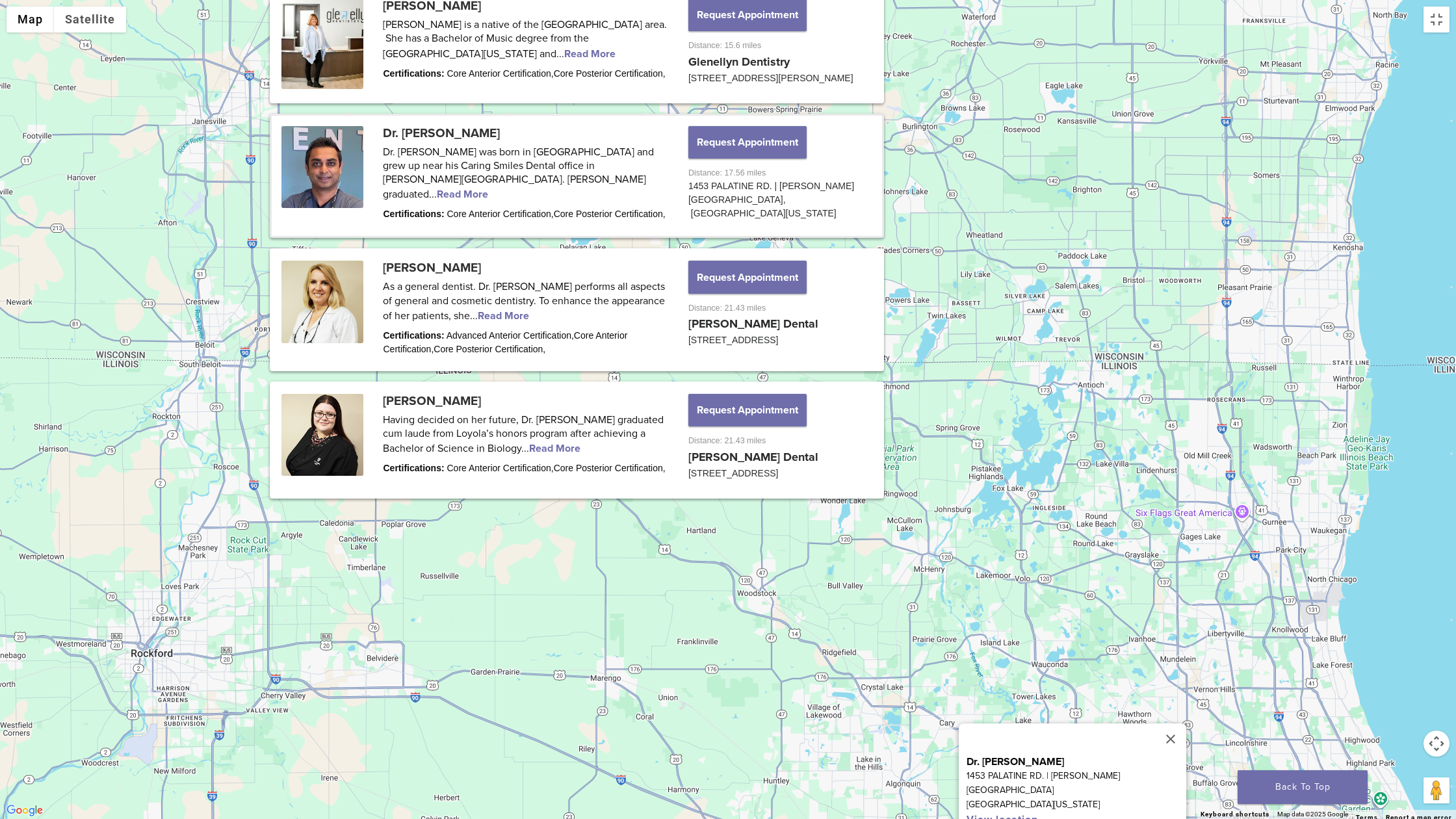
click at [851, 299] on div "Dr. [PERSON_NAME] [STREET_ADDRESS] | [PERSON_NAME][GEOGRAPHIC_DATA], [US_STATE]…" at bounding box center [728, 410] width 1456 height 819
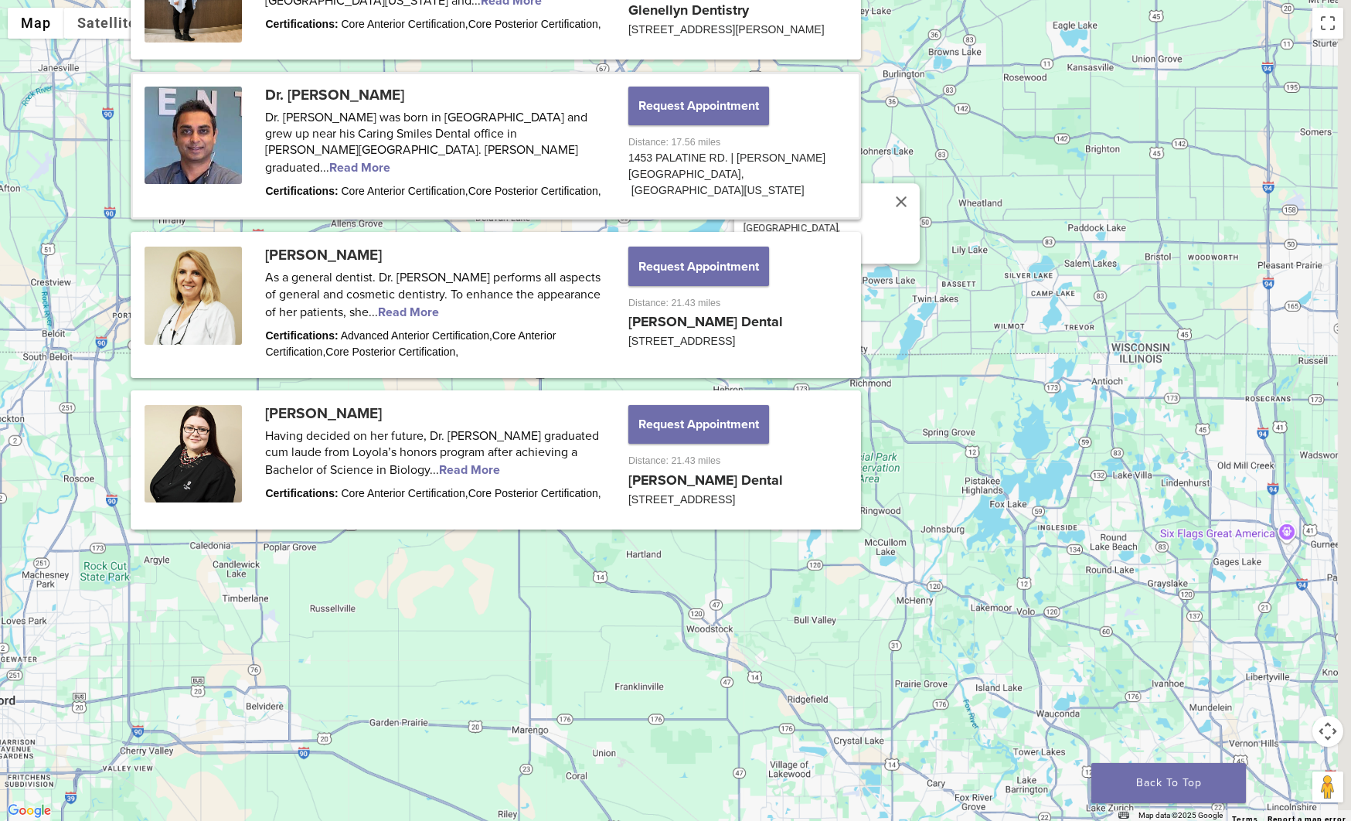
drag, startPoint x: 1271, startPoint y: 244, endPoint x: 1292, endPoint y: 318, distance: 77.1
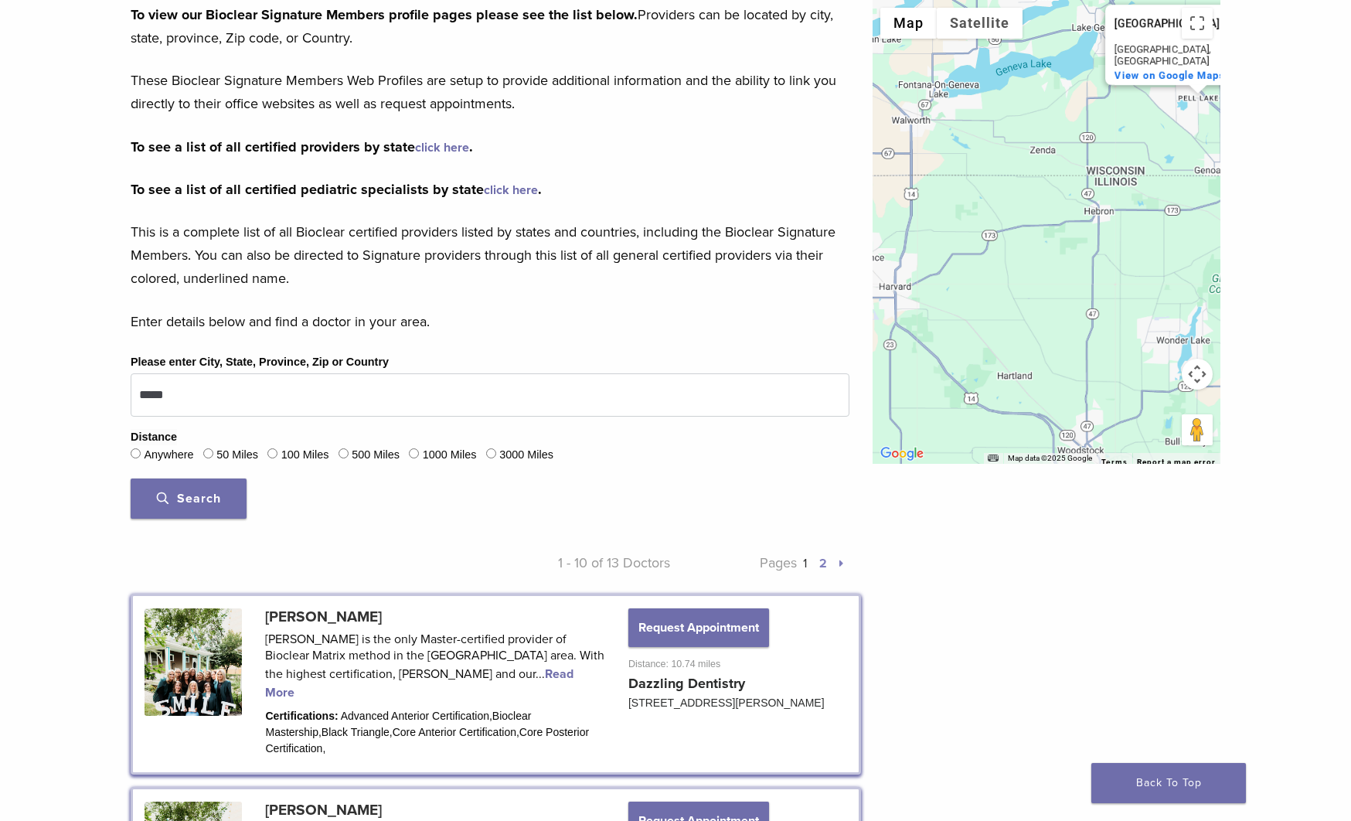
scroll to position [0, 0]
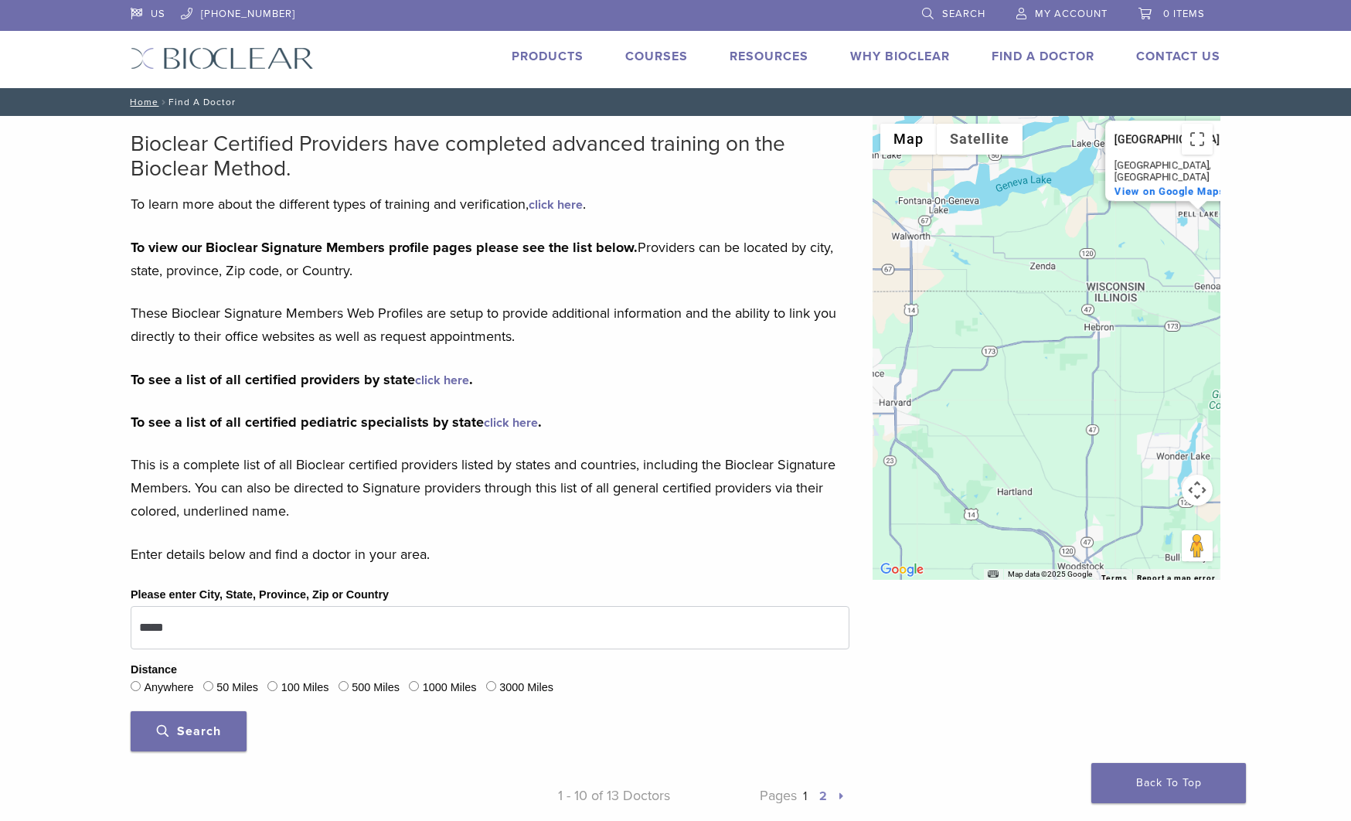
click at [203, 726] on span "Search" at bounding box center [189, 730] width 64 height 15
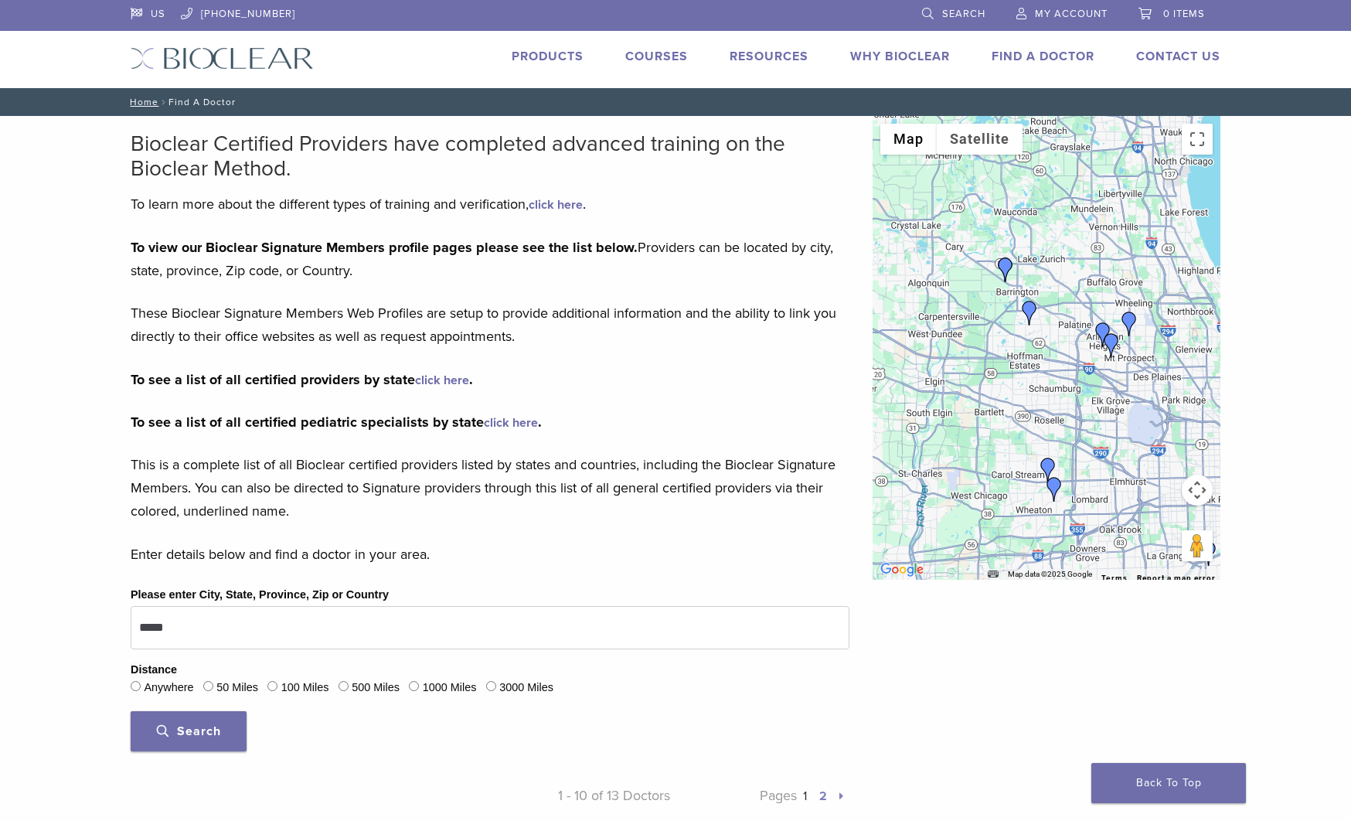
drag, startPoint x: 945, startPoint y: 270, endPoint x: 1008, endPoint y: 325, distance: 82.7
click at [1008, 325] on div at bounding box center [1046, 348] width 348 height 464
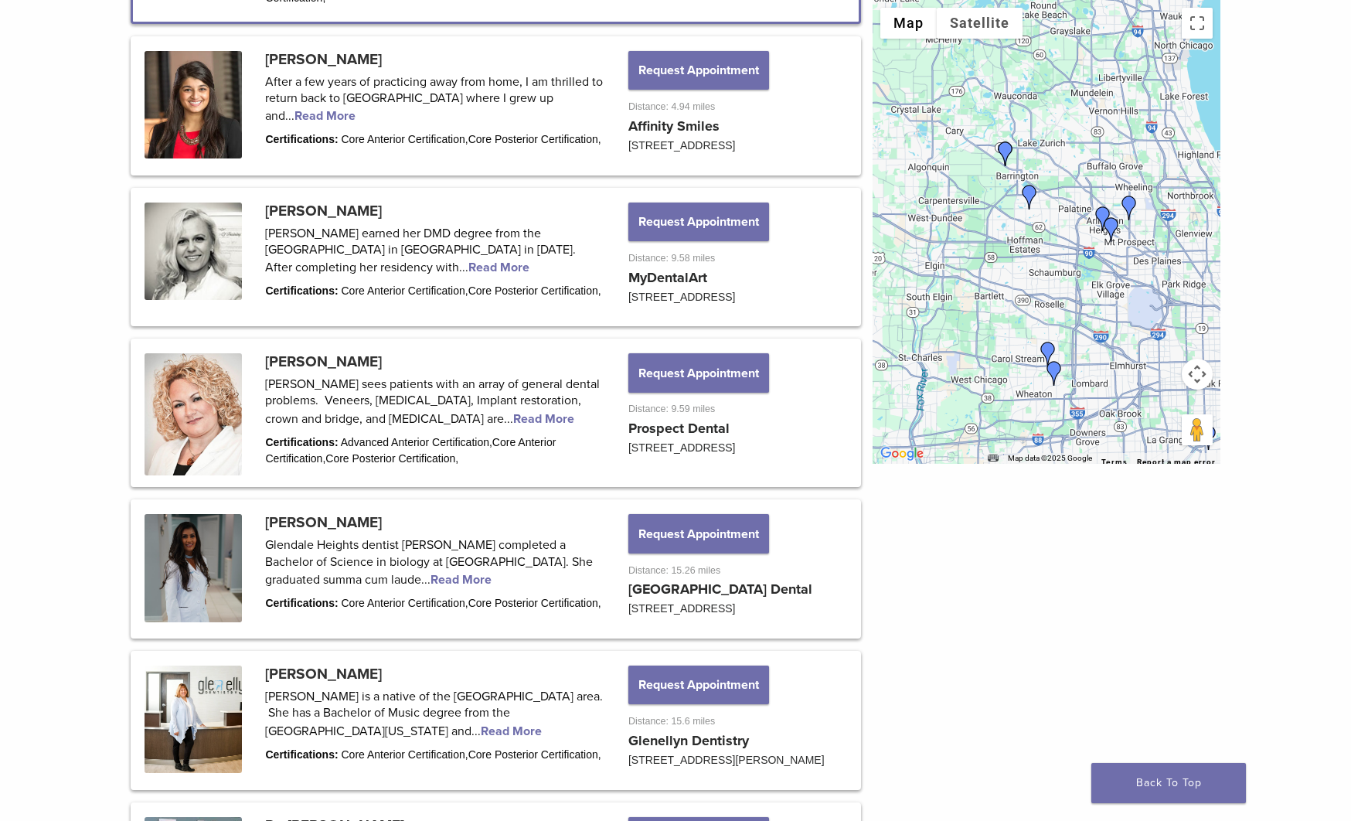
scroll to position [1177, 0]
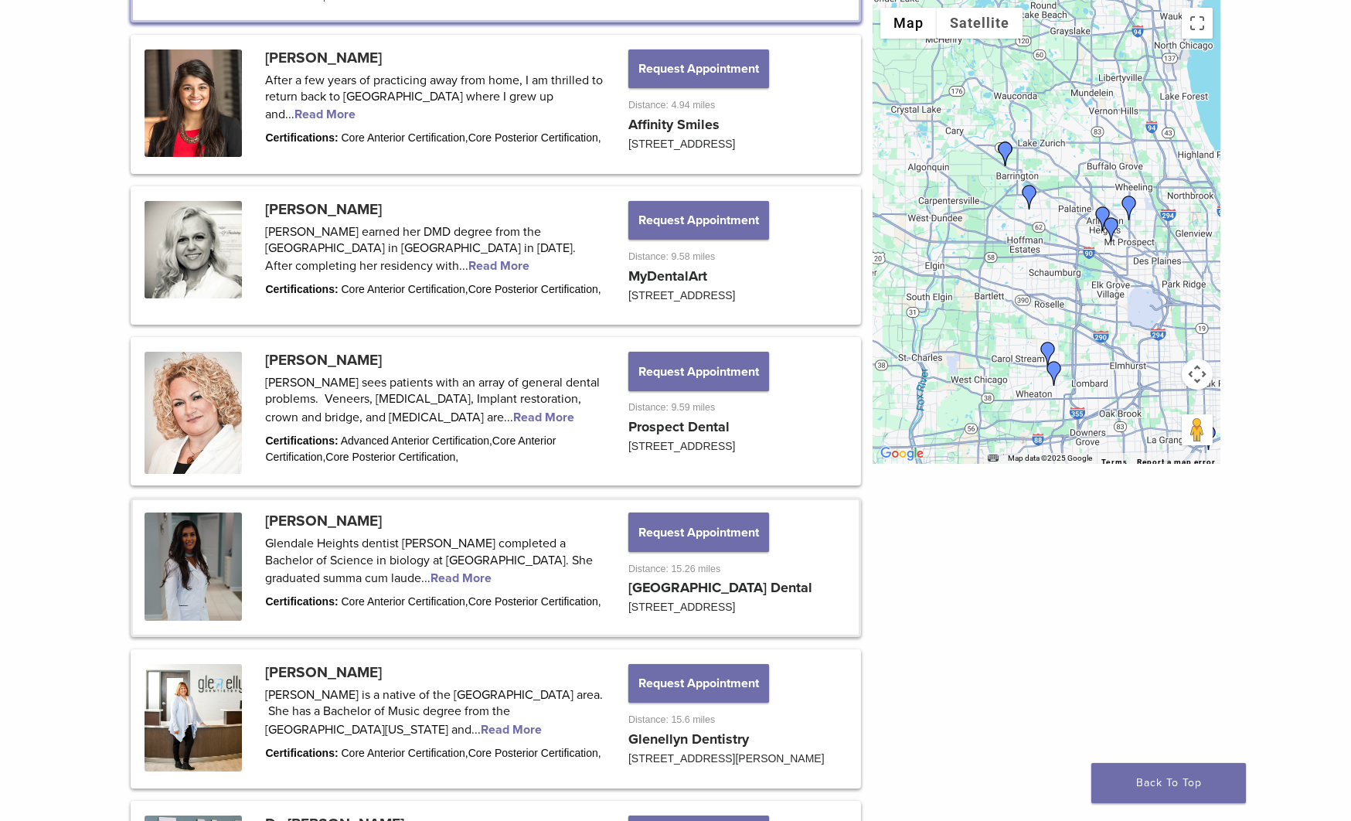
click at [168, 562] on link at bounding box center [496, 567] width 726 height 134
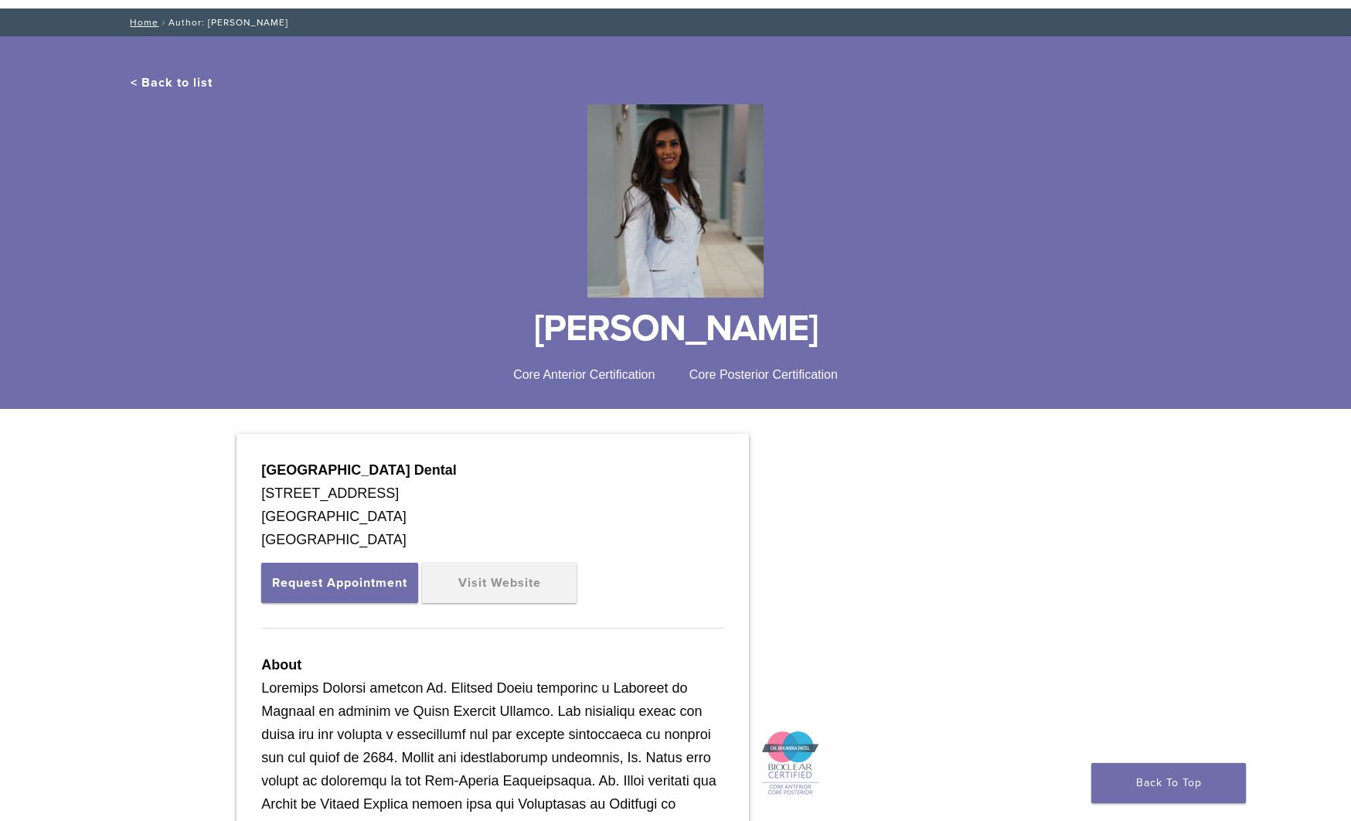
scroll to position [78, 0]
